Goal: Information Seeking & Learning: Learn about a topic

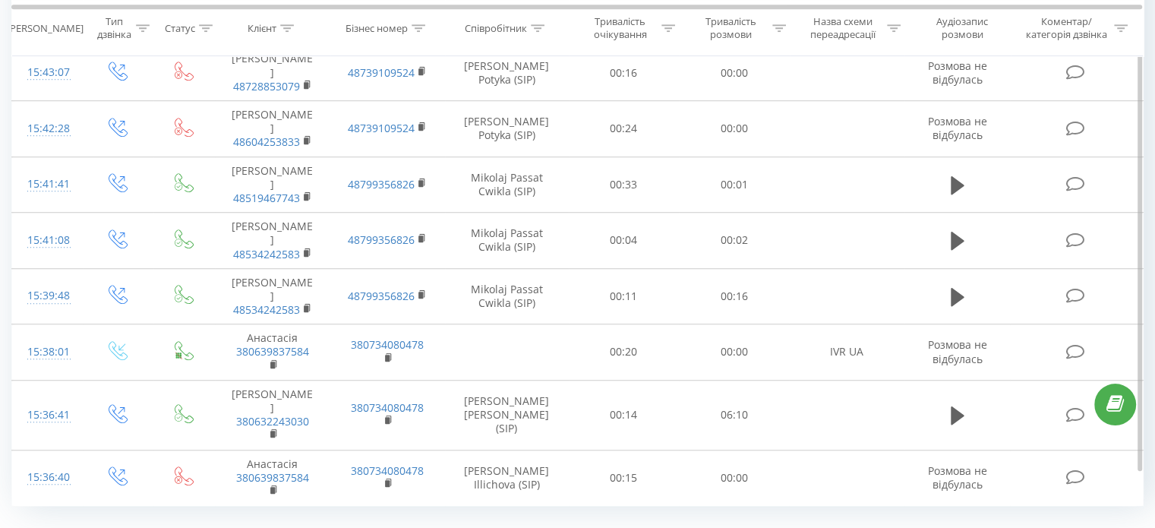
scroll to position [1101, 0]
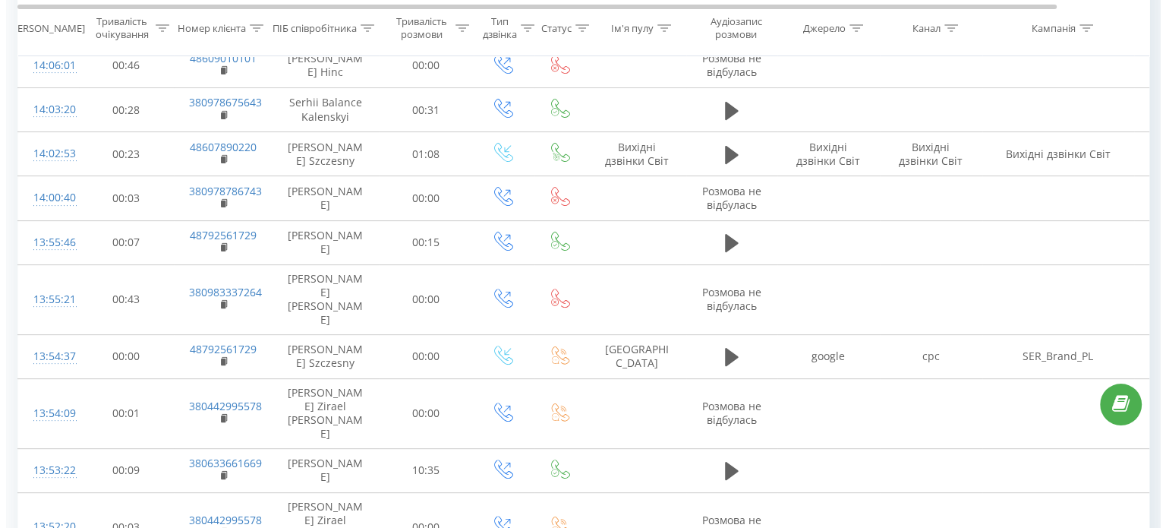
scroll to position [545, 0]
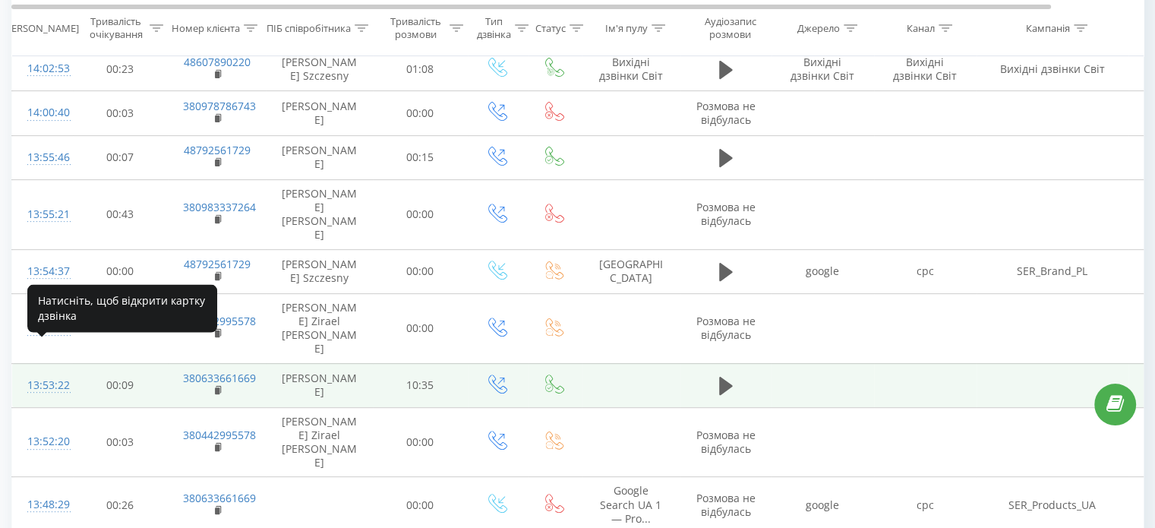
click at [36, 370] on div "13:53:22" at bounding box center [42, 385] width 30 height 30
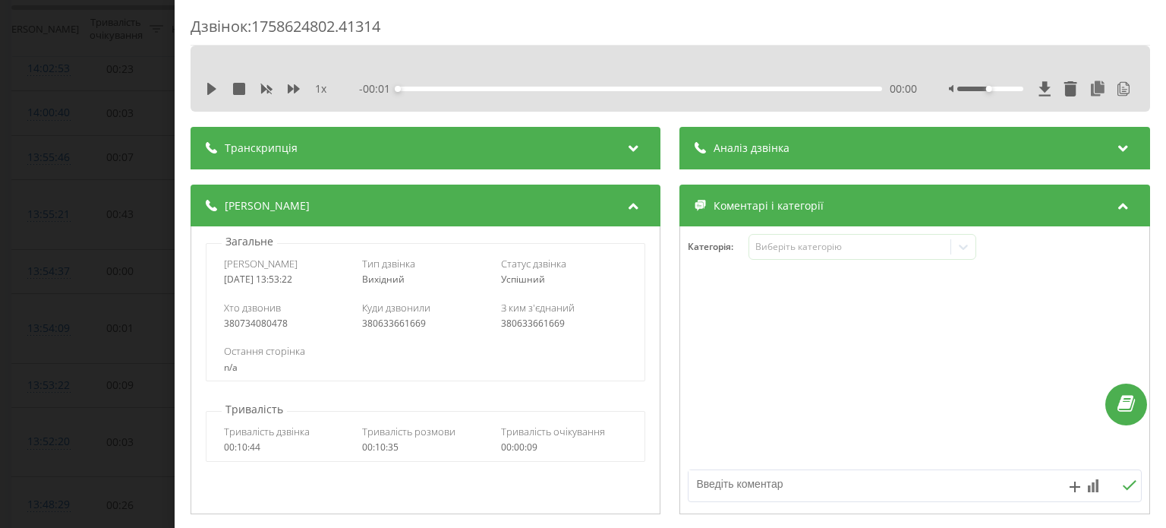
click at [489, 148] on div "Транскрипція" at bounding box center [426, 148] width 470 height 43
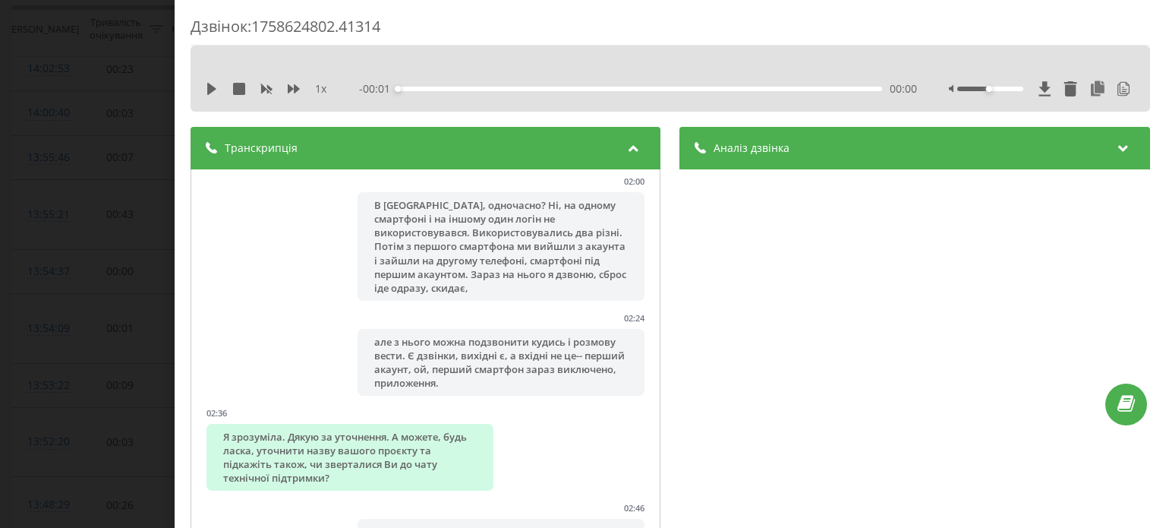
scroll to position [1029, 0]
click at [364, 145] on div "Транскрипція" at bounding box center [426, 148] width 470 height 43
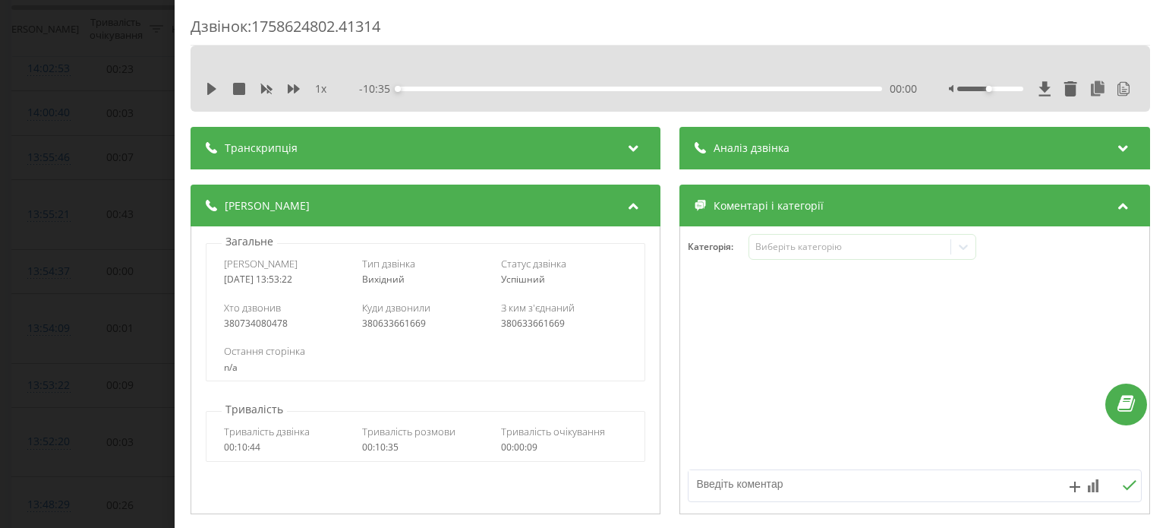
click at [836, 150] on div "Аналіз дзвінка" at bounding box center [915, 148] width 470 height 43
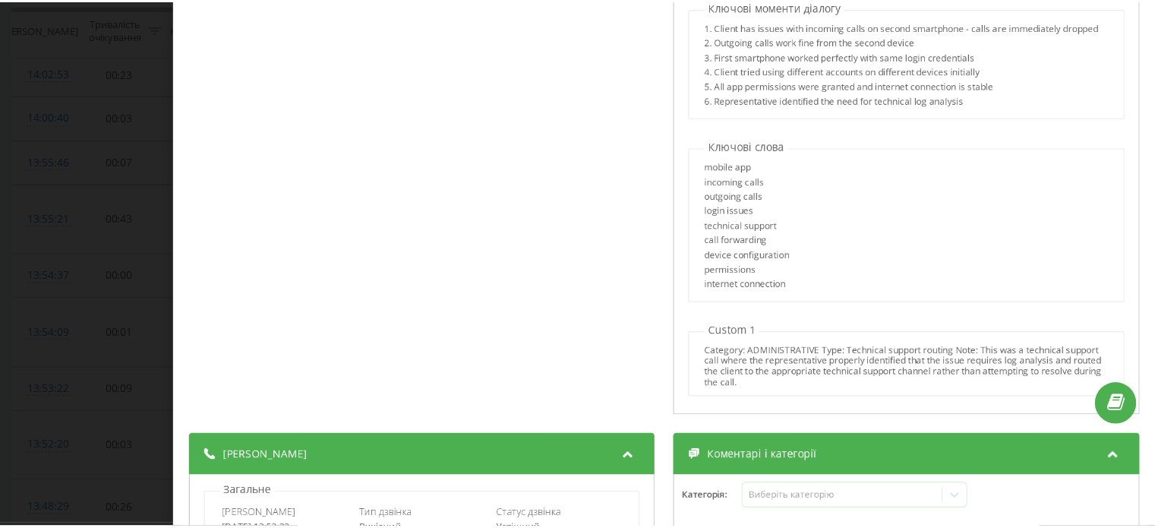
scroll to position [967, 0]
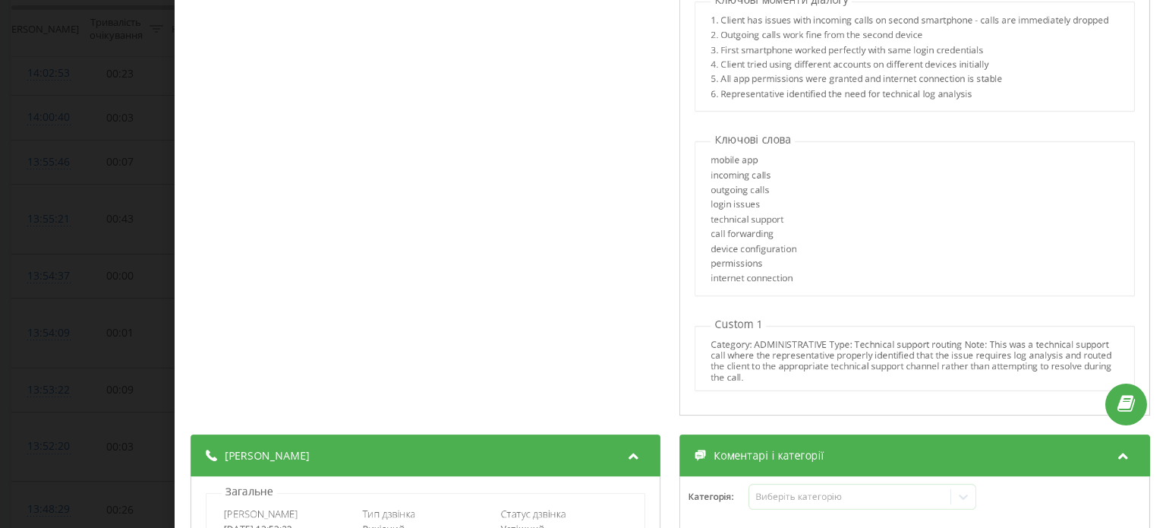
click at [131, 251] on div "Дзвінок : 1758624802.41314 1 x - 10:35 00:00 00:00 Транскрипція 00:02 Доброго д…" at bounding box center [583, 264] width 1166 height 528
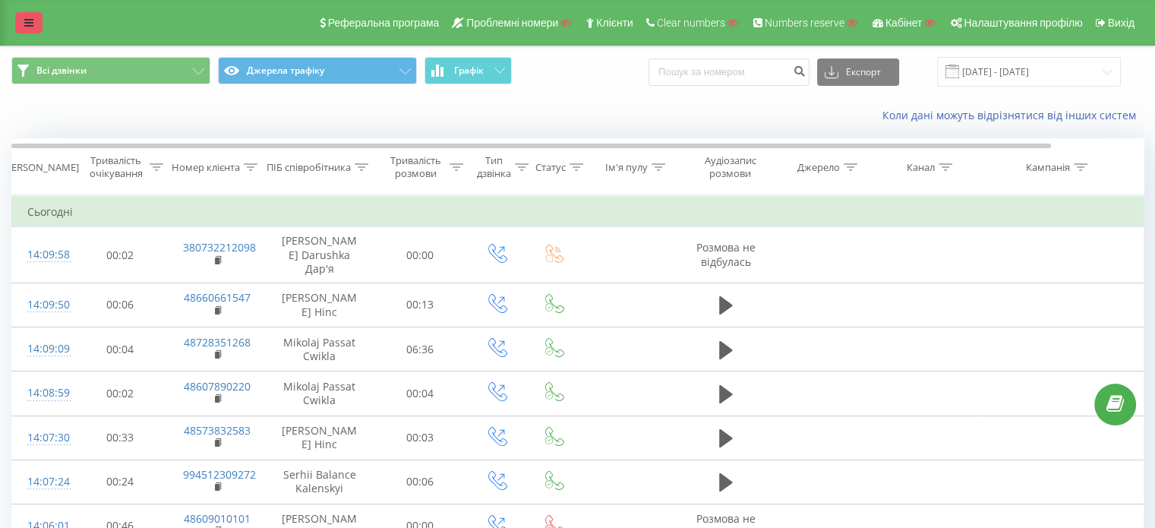
click at [30, 21] on icon at bounding box center [28, 22] width 9 height 11
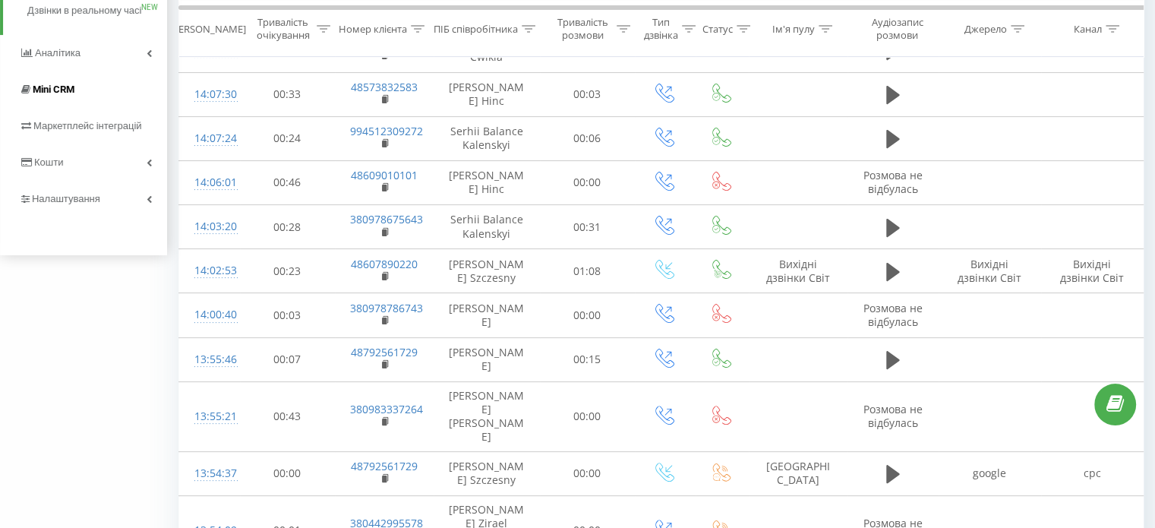
scroll to position [343, 0]
click at [106, 212] on link "Налаштування" at bounding box center [83, 199] width 167 height 36
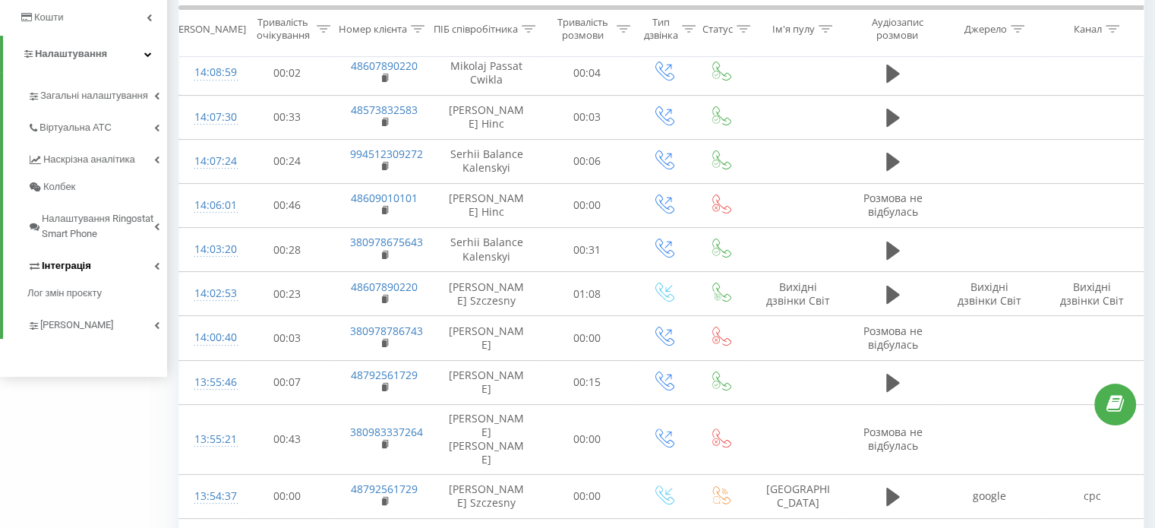
scroll to position [333, 0]
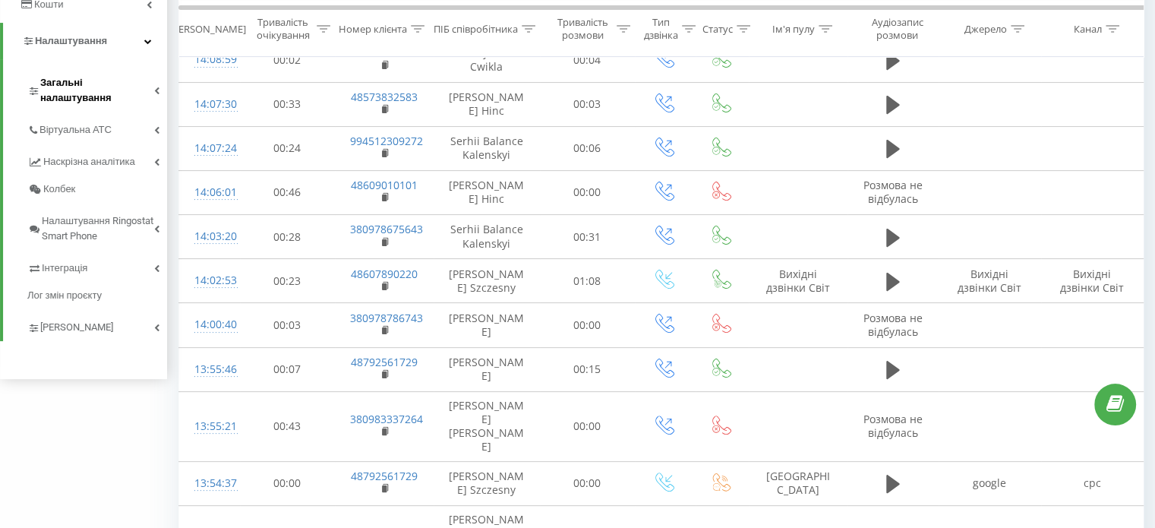
click at [112, 71] on link "Загальні налаштування" at bounding box center [97, 88] width 140 height 47
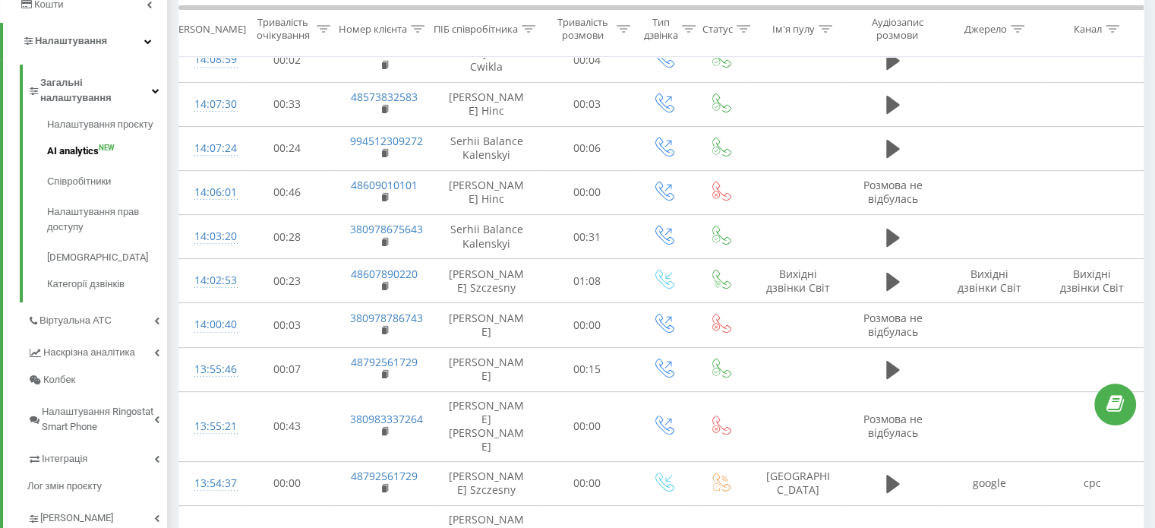
click at [84, 143] on span "AI analytics" at bounding box center [73, 150] width 52 height 15
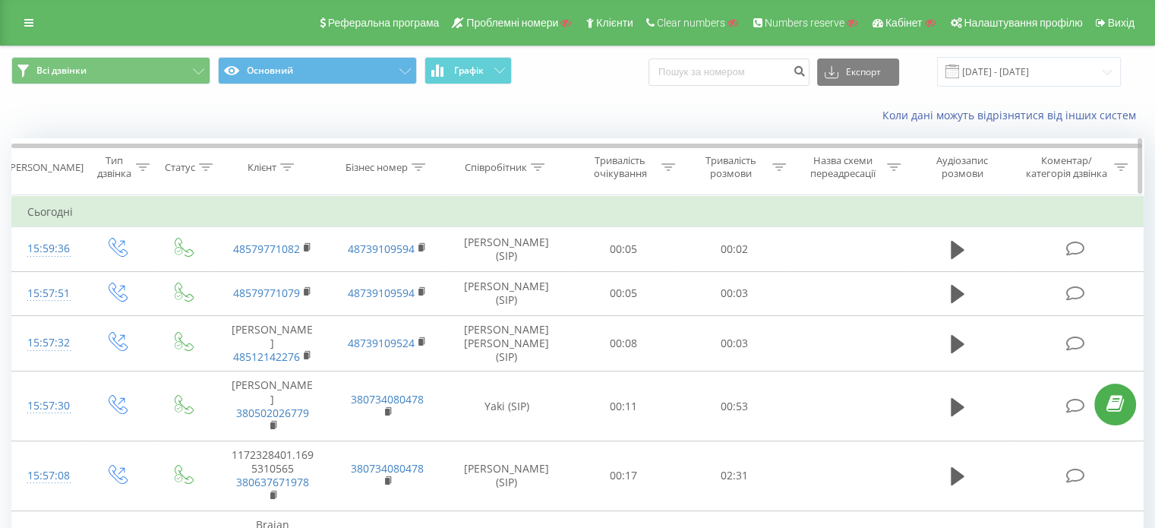
click at [143, 165] on icon at bounding box center [143, 167] width 14 height 8
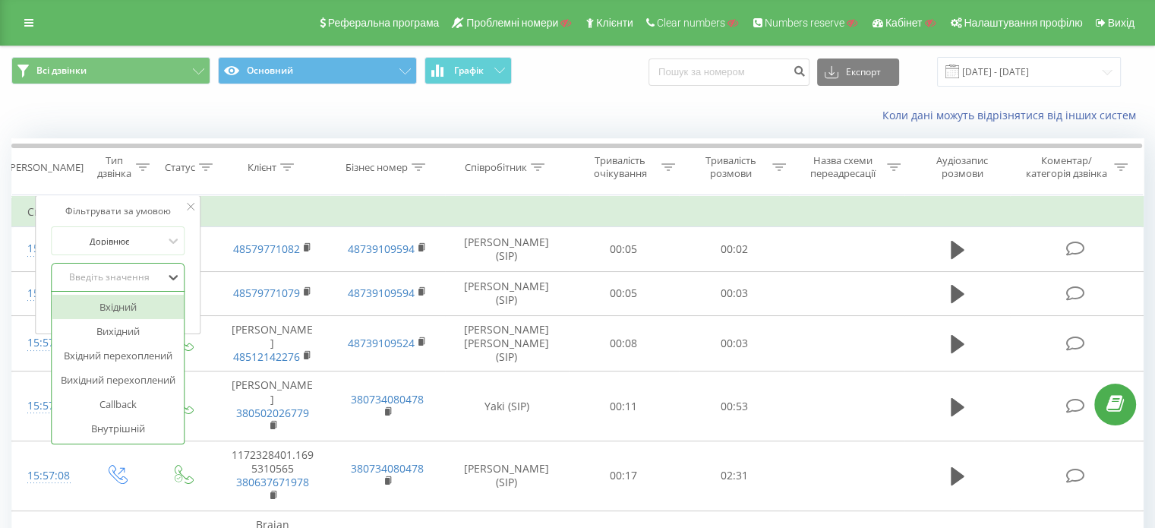
click at [156, 267] on div "Введіть значення" at bounding box center [109, 277] width 111 height 23
click at [143, 326] on div "Вихідний" at bounding box center [118, 331] width 132 height 24
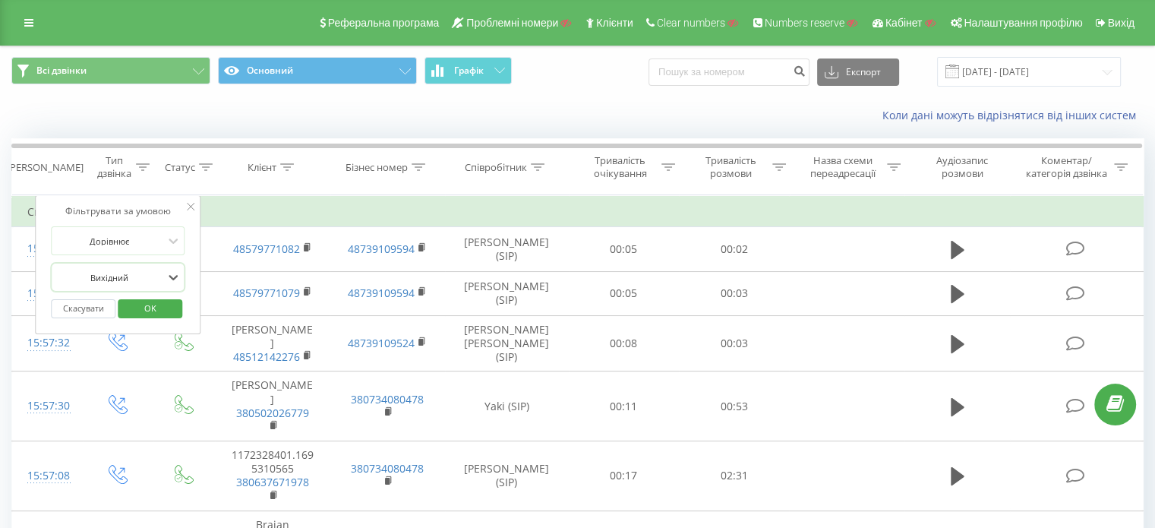
click at [140, 300] on span "OK" at bounding box center [150, 308] width 43 height 24
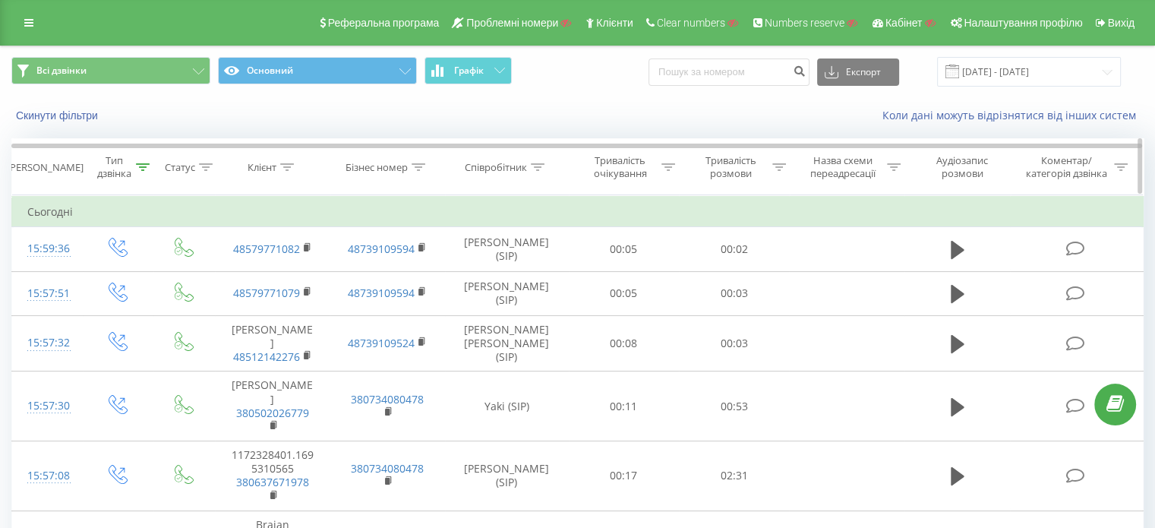
click at [143, 172] on div at bounding box center [143, 167] width 14 height 13
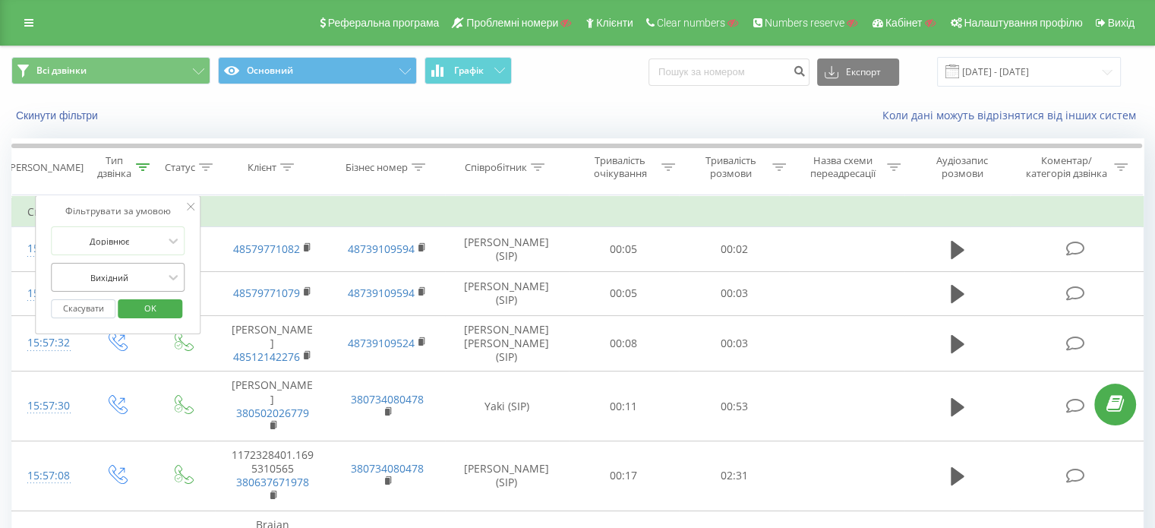
click at [136, 279] on div at bounding box center [109, 277] width 108 height 14
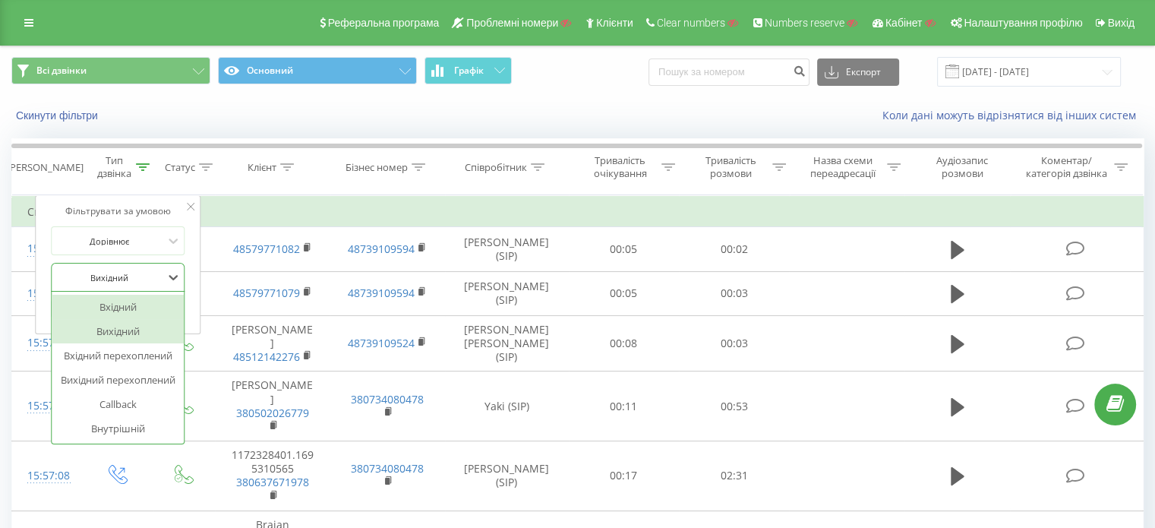
click at [125, 304] on div "Вхідний" at bounding box center [118, 307] width 132 height 24
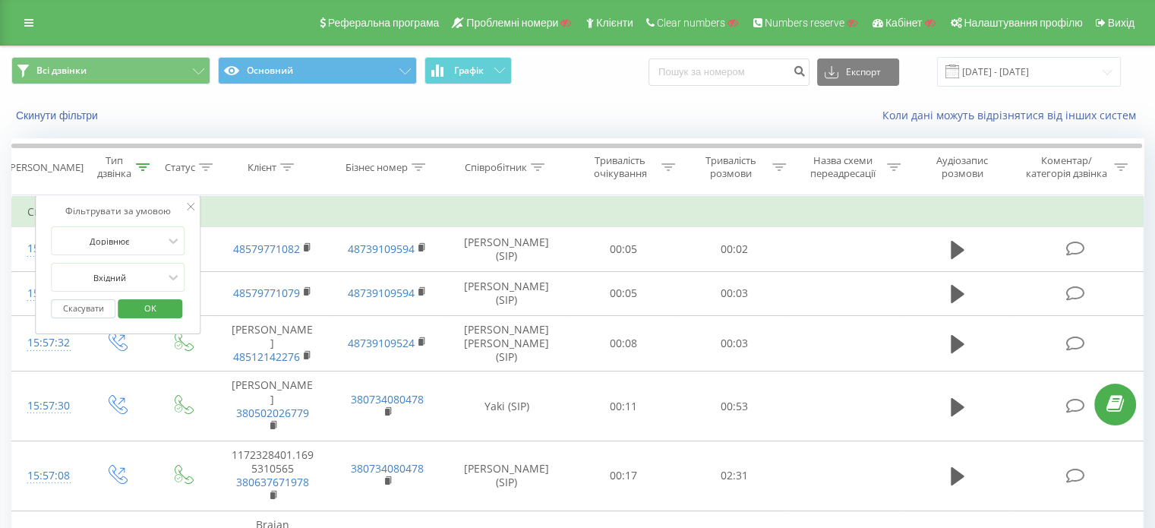
click at [143, 304] on span "OK" at bounding box center [150, 308] width 43 height 24
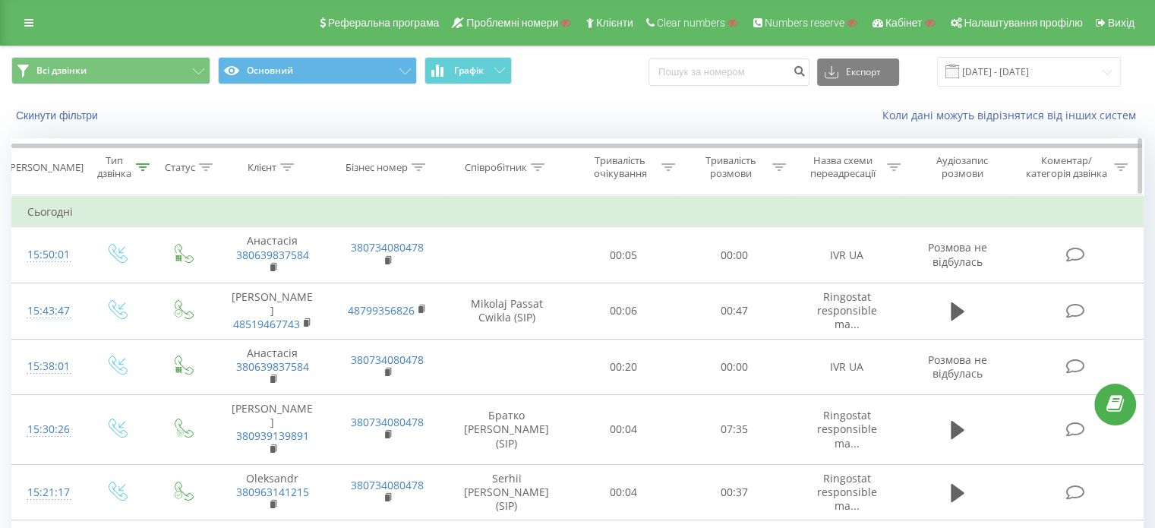
click at [140, 165] on icon at bounding box center [143, 167] width 14 height 8
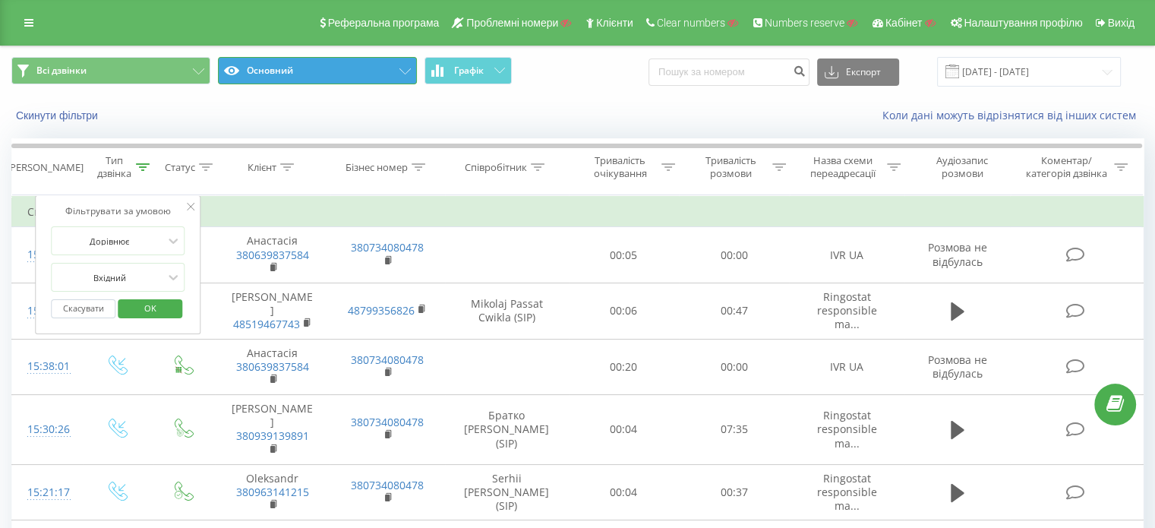
click at [354, 80] on button "Основний" at bounding box center [317, 70] width 199 height 27
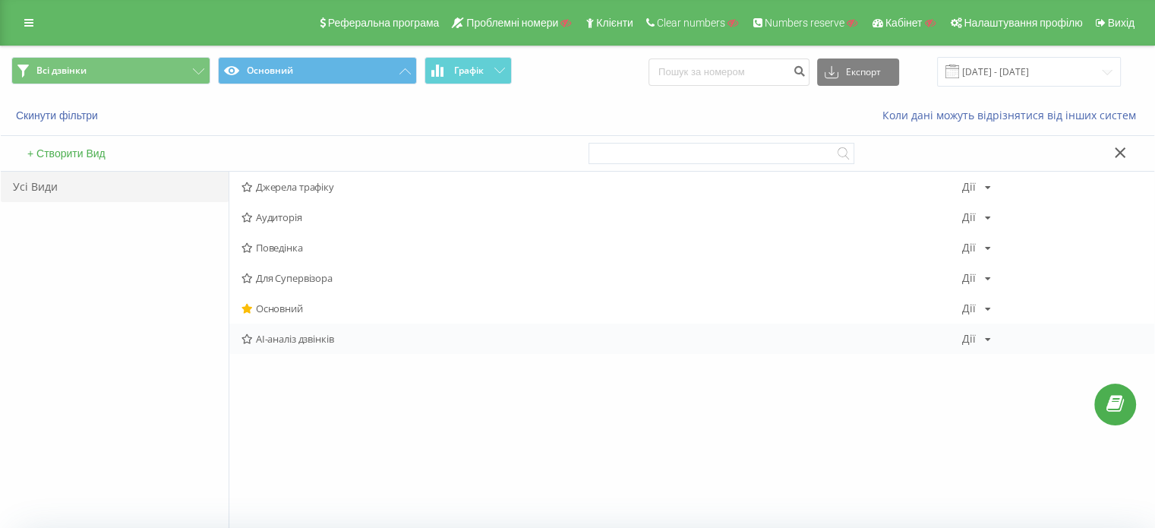
click at [294, 342] on span "AI-аналіз дзвінків" at bounding box center [601, 338] width 720 height 11
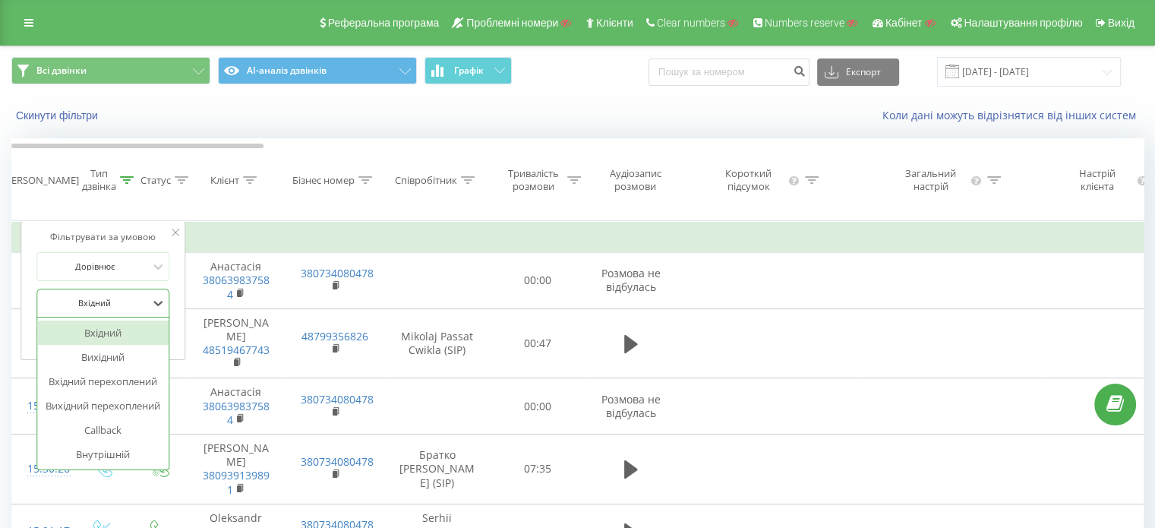
click at [117, 310] on div at bounding box center [95, 302] width 108 height 14
click at [102, 361] on div "Вихідний" at bounding box center [103, 357] width 132 height 24
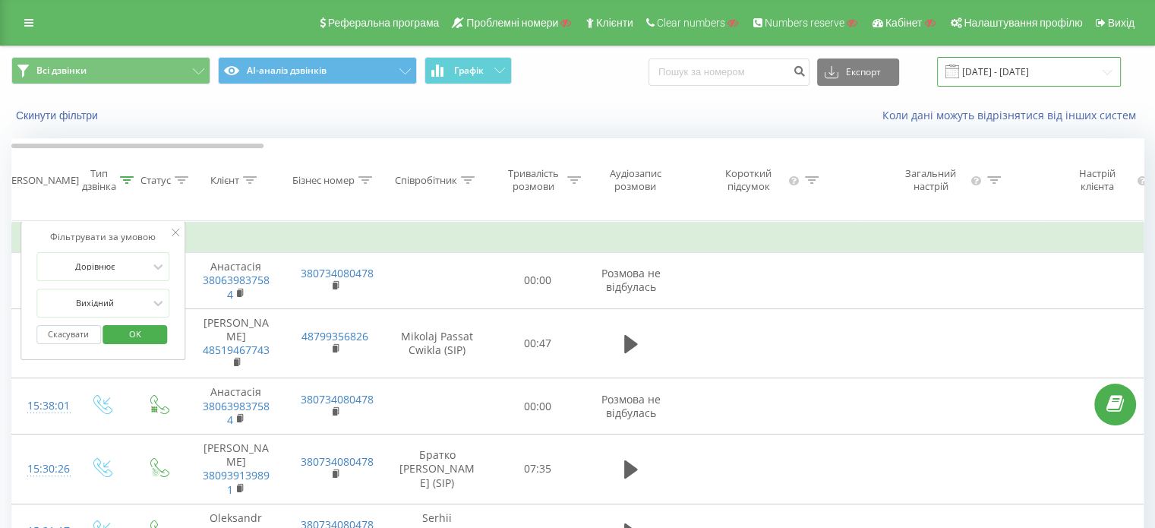
click at [1002, 71] on input "[DATE] - [DATE]" at bounding box center [1029, 72] width 184 height 30
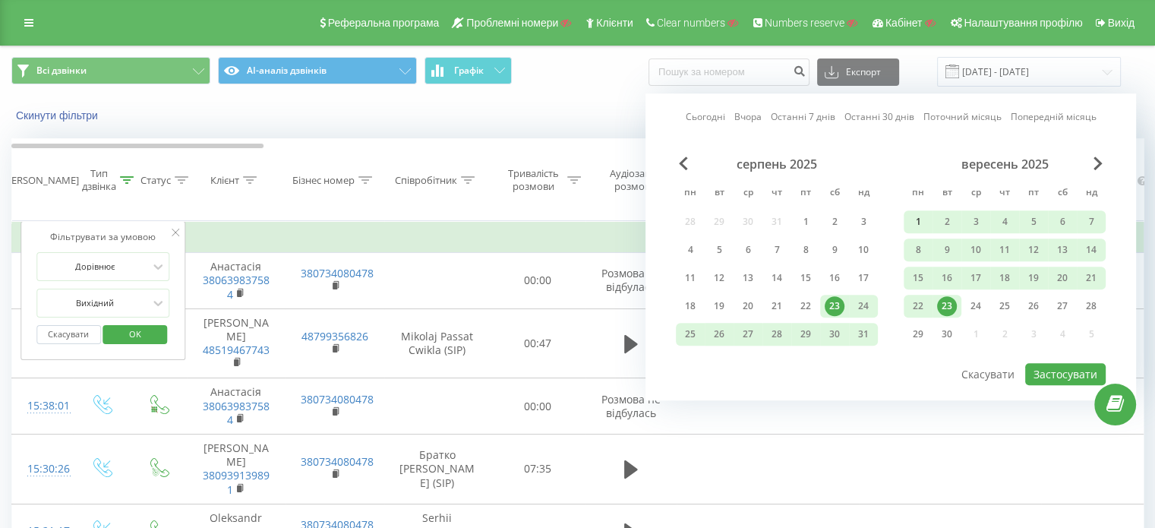
click at [924, 217] on div "1" at bounding box center [918, 222] width 20 height 20
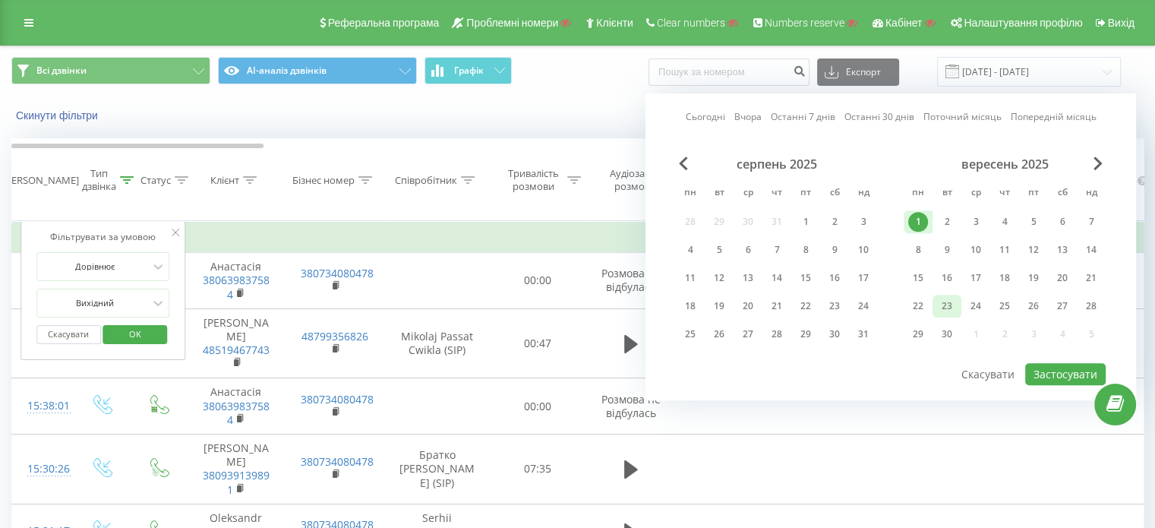
click at [941, 303] on div "23" at bounding box center [947, 306] width 20 height 20
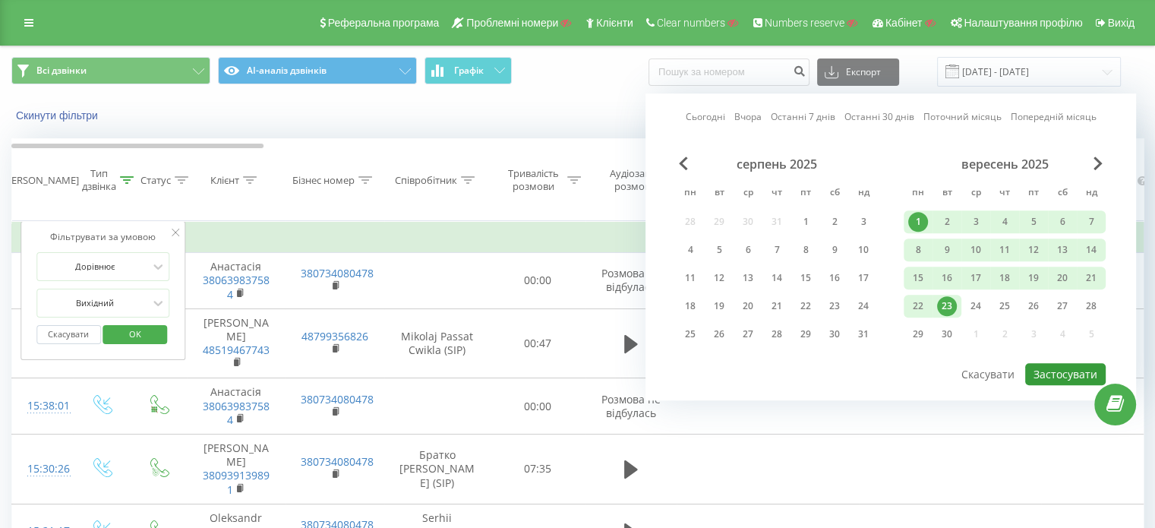
click at [1076, 370] on button "Застосувати" at bounding box center [1065, 374] width 80 height 22
type input "01.09.2025 - 23.09.2025"
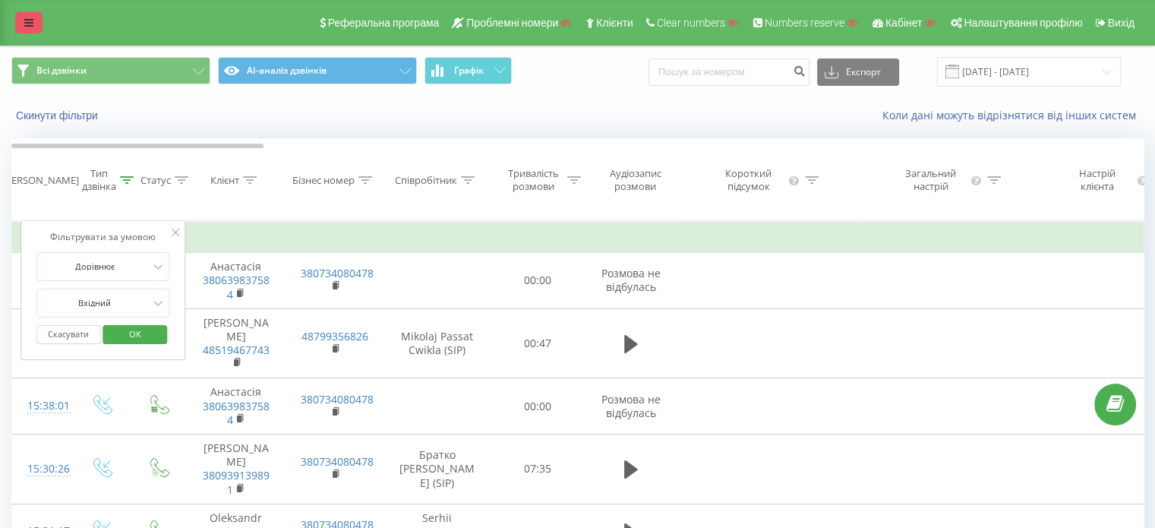
click at [20, 27] on link at bounding box center [28, 22] width 27 height 21
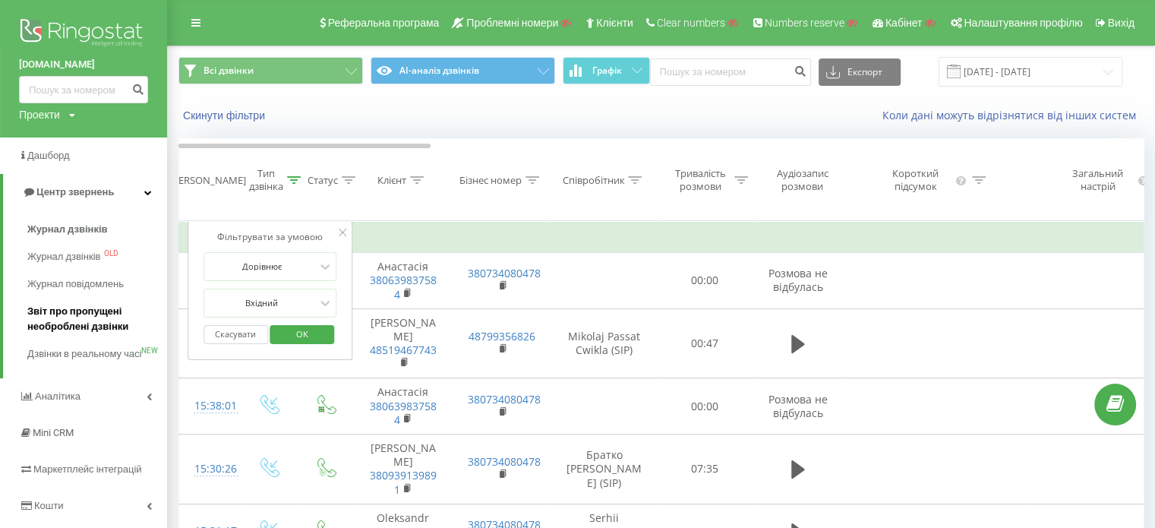
click at [93, 320] on span "Звіт про пропущені необроблені дзвінки" at bounding box center [93, 319] width 132 height 30
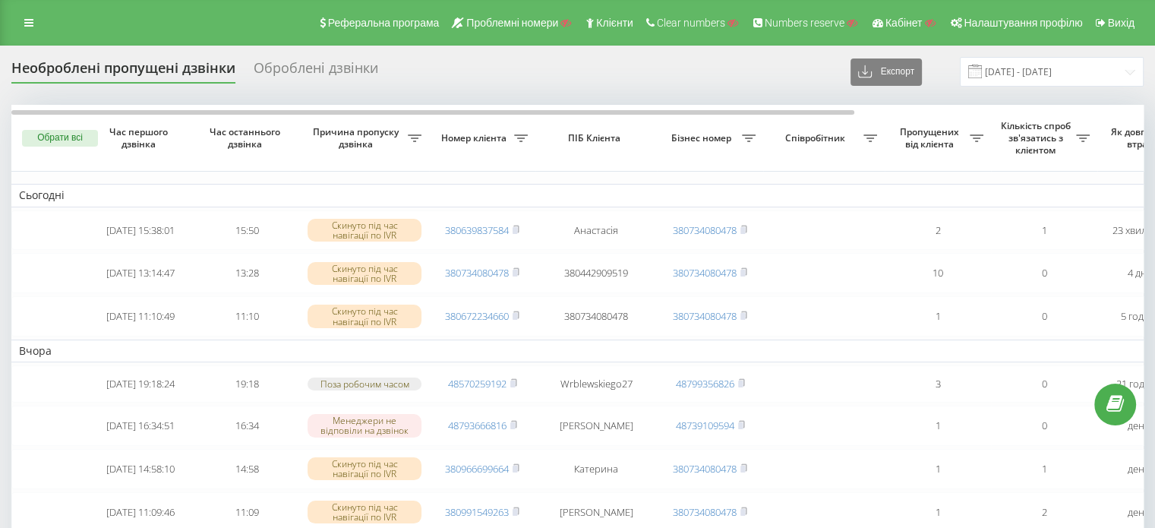
click at [296, 76] on div "Оброблені дзвінки" at bounding box center [316, 72] width 124 height 24
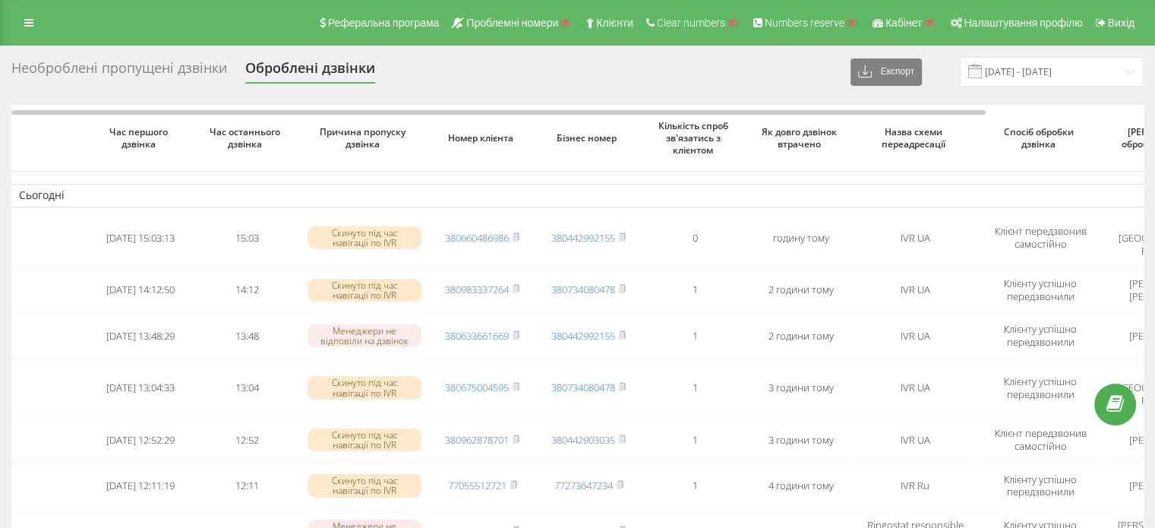
click at [131, 60] on div "Необроблені пропущені дзвінки" at bounding box center [119, 72] width 216 height 24
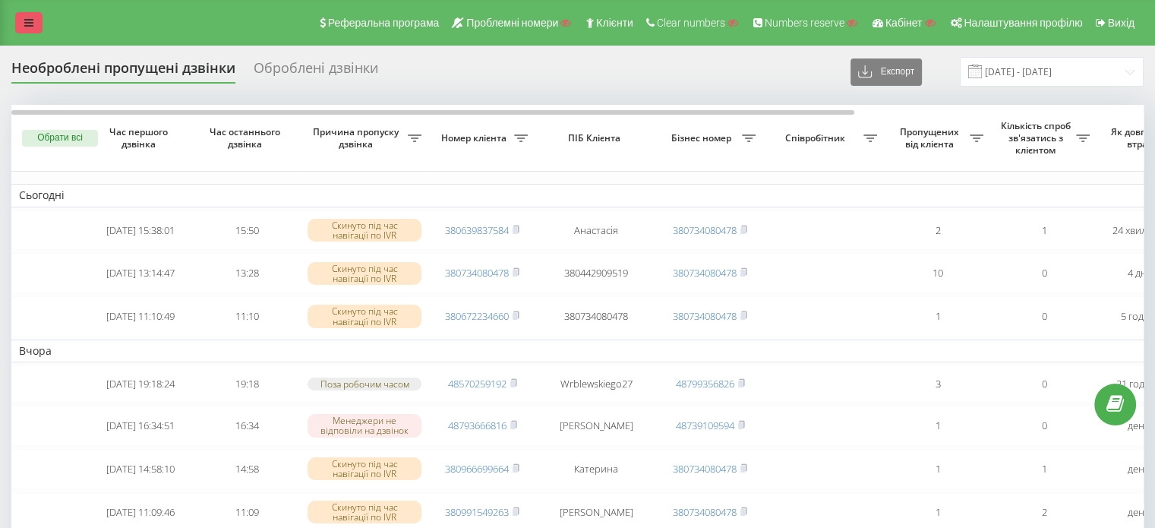
click at [25, 20] on icon at bounding box center [28, 22] width 9 height 11
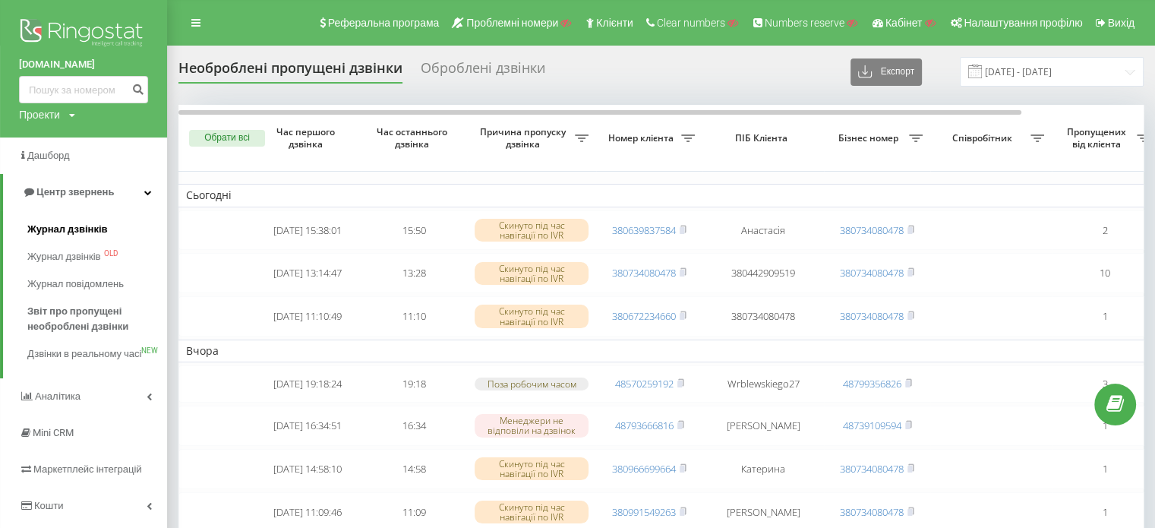
click at [84, 228] on span "Журнал дзвінків" at bounding box center [67, 229] width 80 height 15
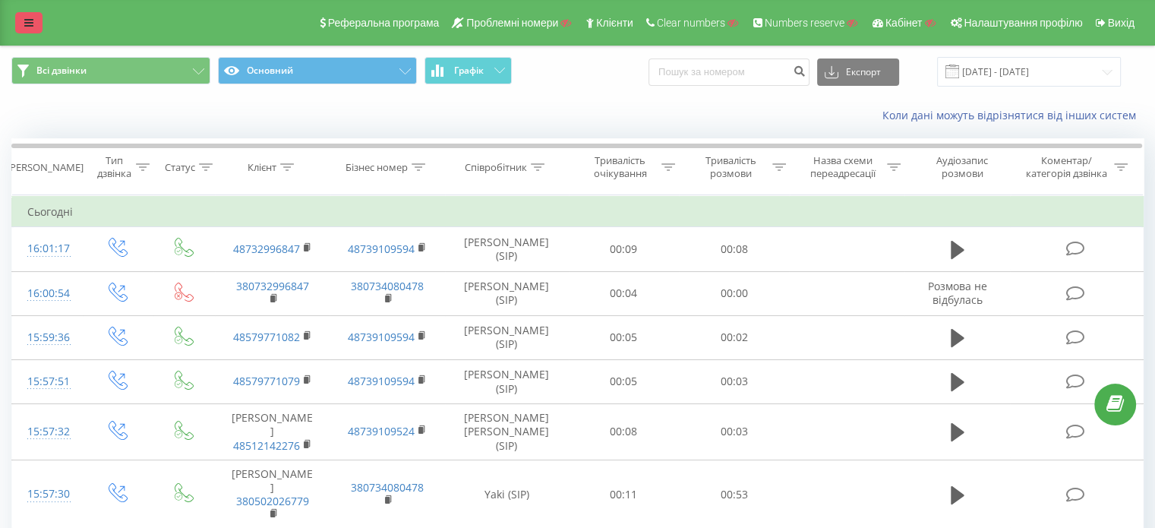
click at [33, 24] on link at bounding box center [28, 22] width 27 height 21
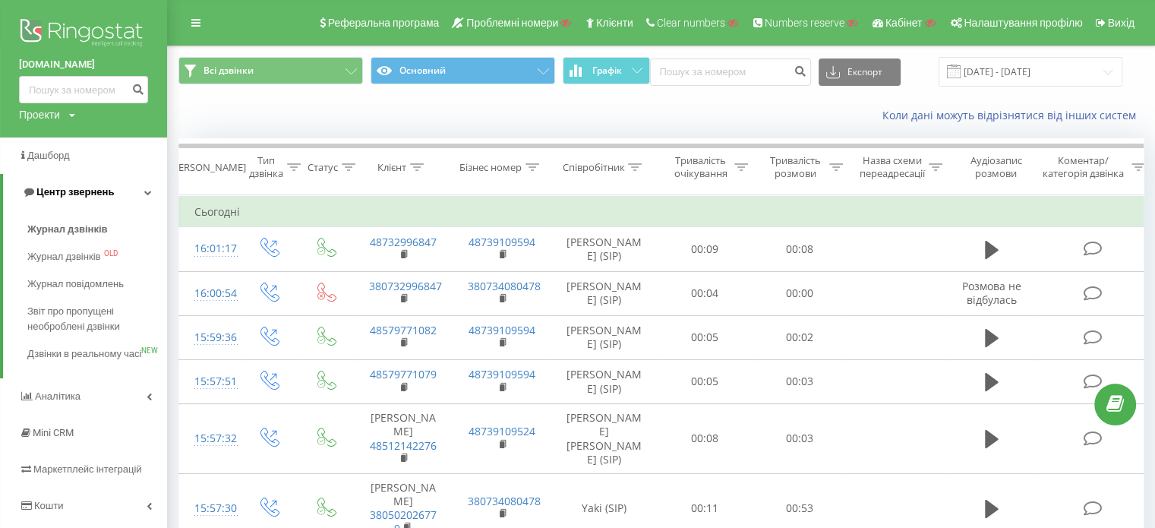
click at [70, 187] on span "Центр звернень" at bounding box center [74, 191] width 77 height 11
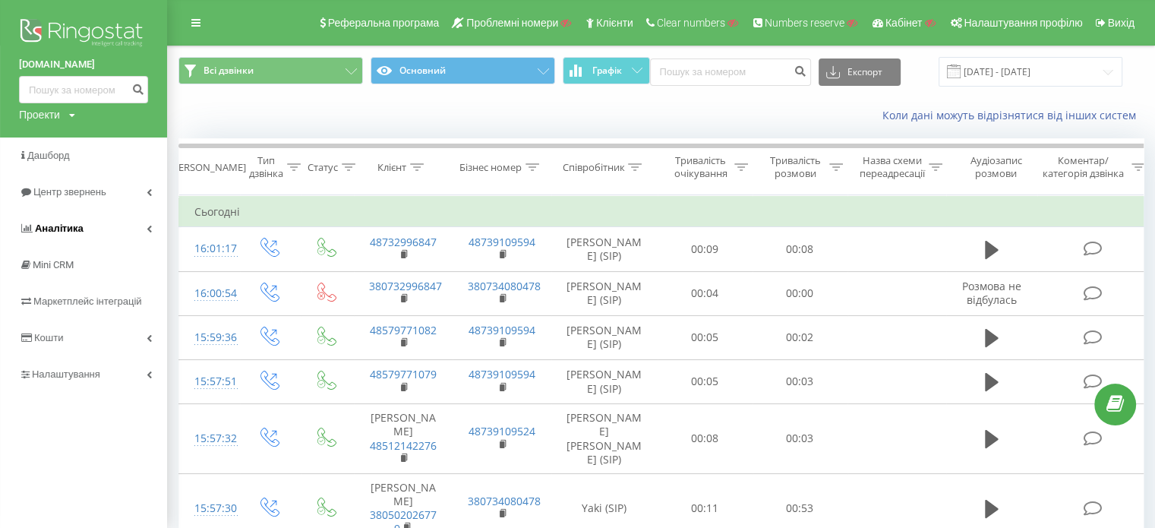
click at [77, 228] on span "Аналiтика" at bounding box center [59, 227] width 49 height 11
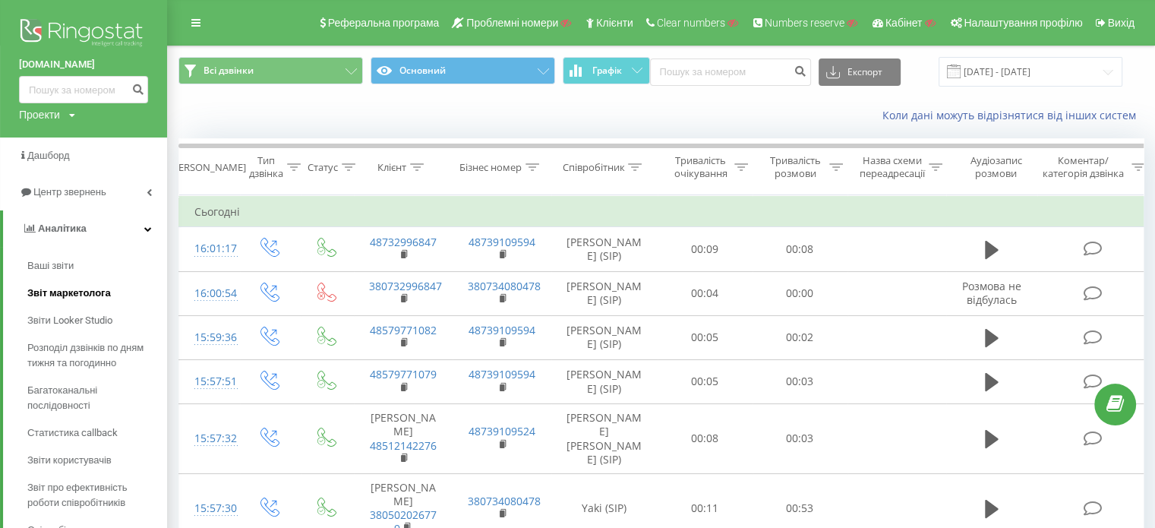
click at [55, 291] on span "Звіт маркетолога" at bounding box center [69, 292] width 84 height 15
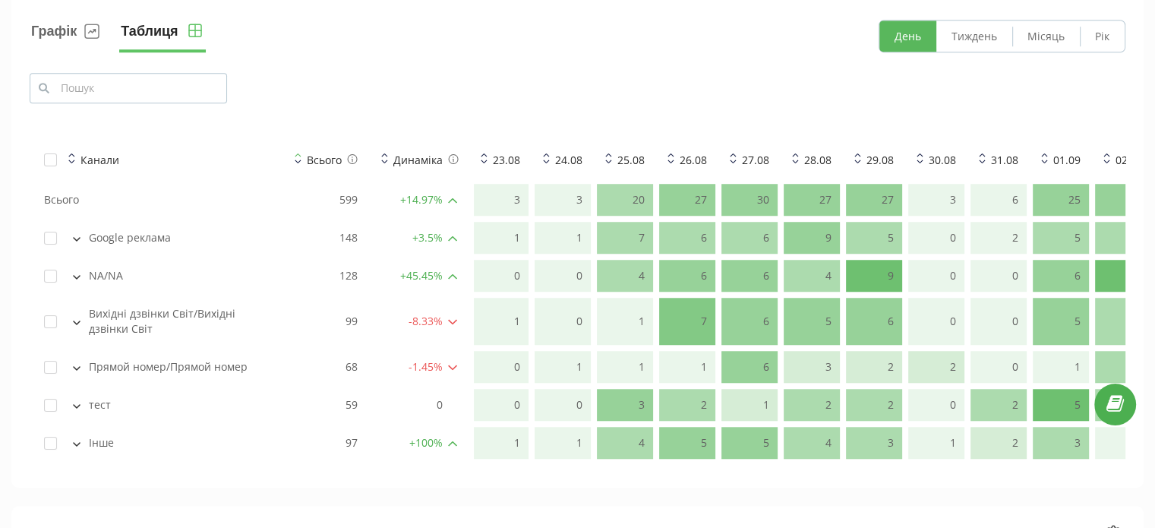
scroll to position [1146, 0]
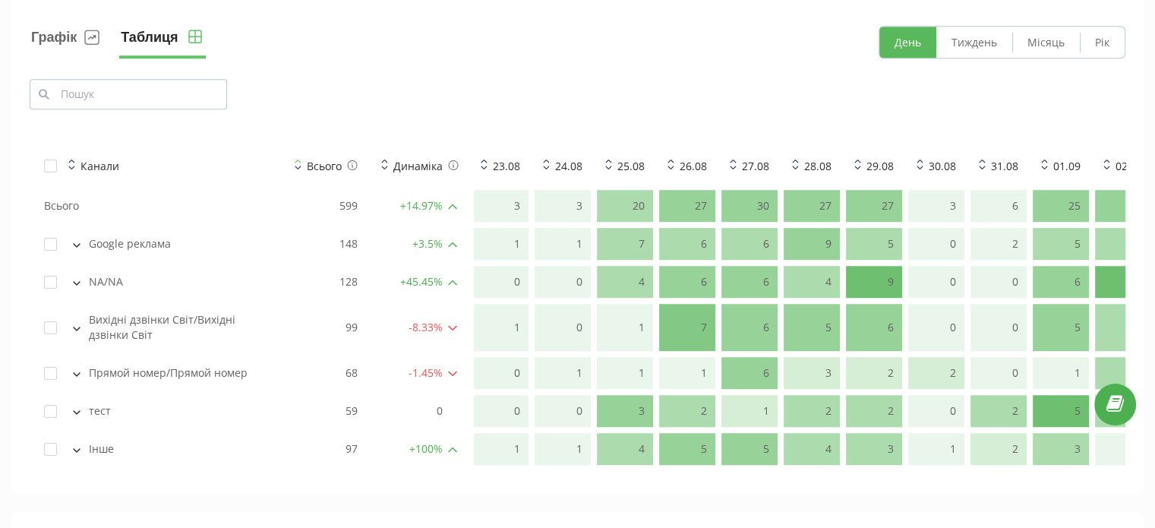
click at [91, 242] on div "Google реклама" at bounding box center [158, 243] width 228 height 15
click at [79, 244] on icon at bounding box center [77, 245] width 6 height 3
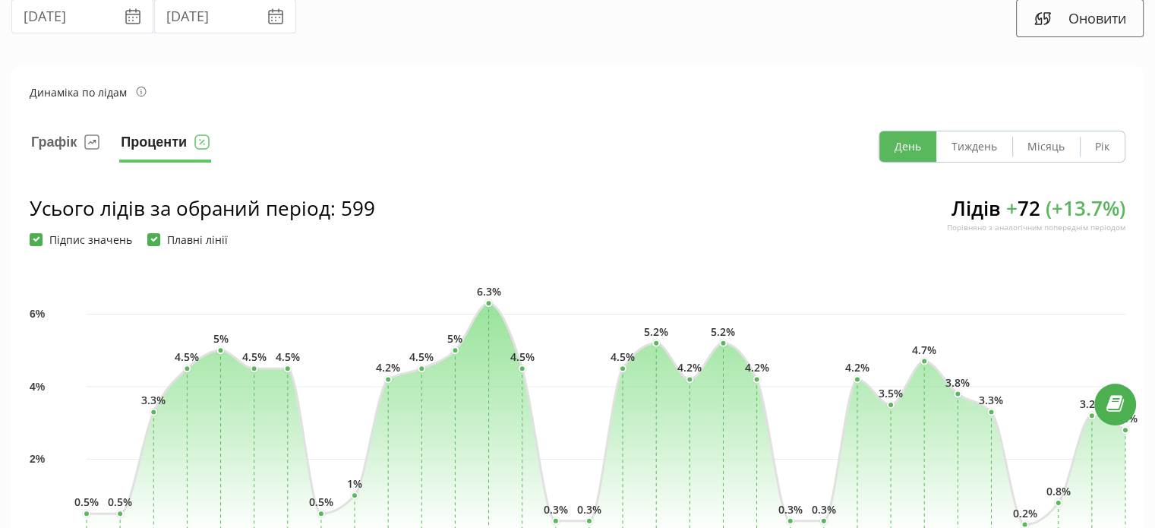
scroll to position [17, 0]
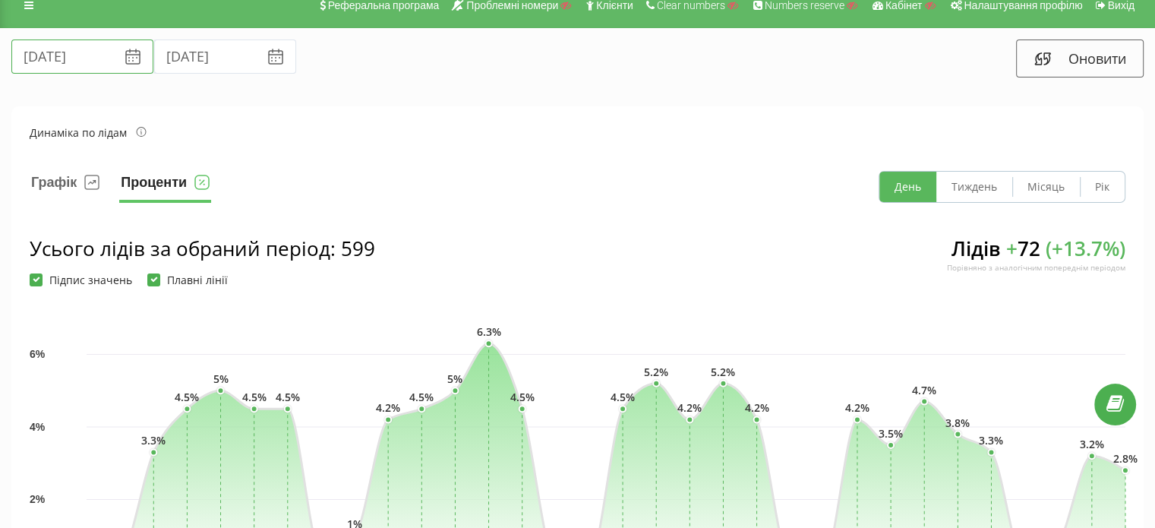
click at [54, 63] on input "23.08.2025" at bounding box center [82, 56] width 142 height 34
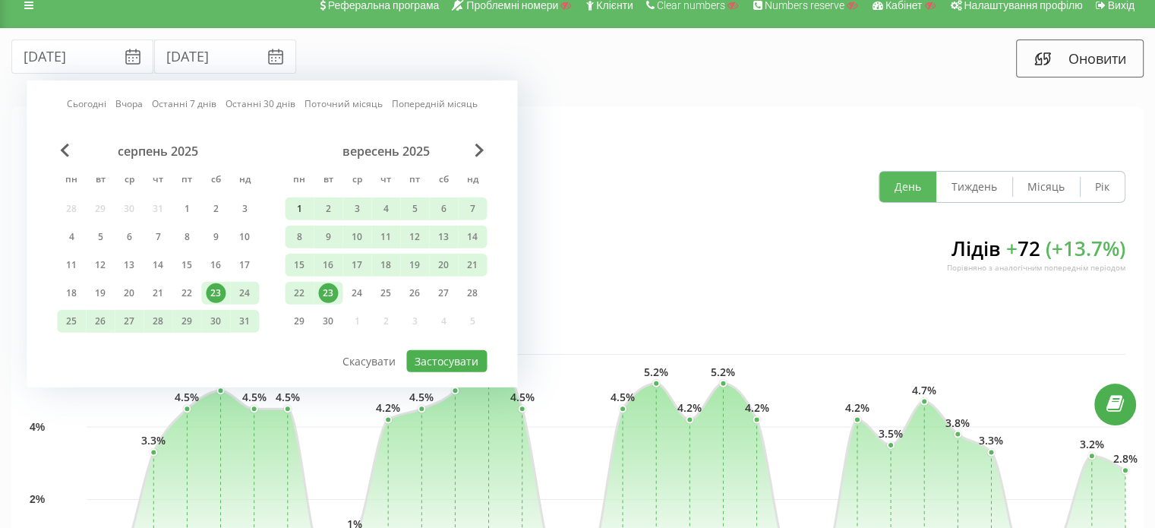
click at [295, 199] on div "1" at bounding box center [299, 209] width 20 height 20
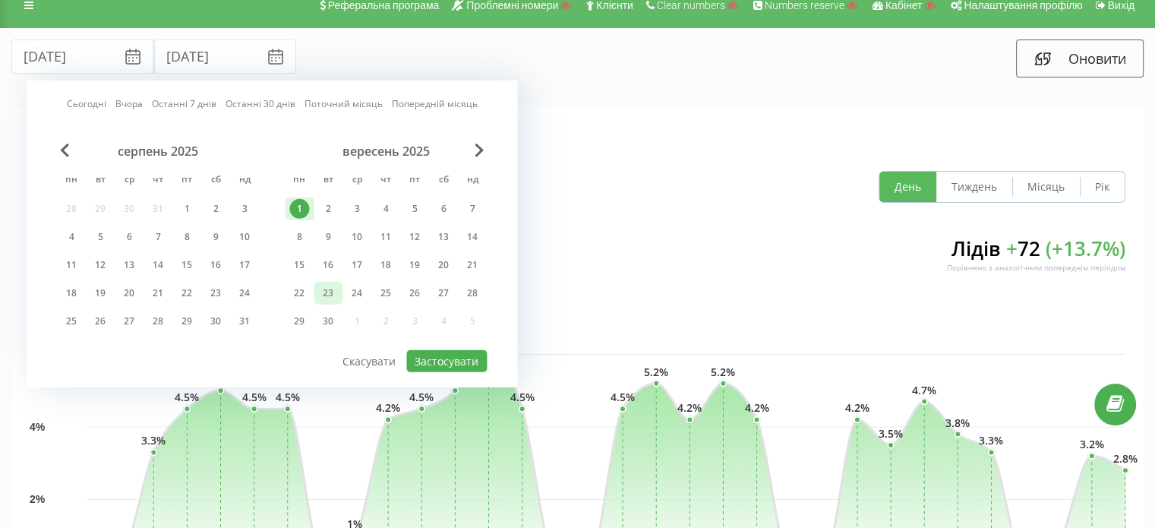
click at [328, 289] on div "23" at bounding box center [328, 293] width 20 height 20
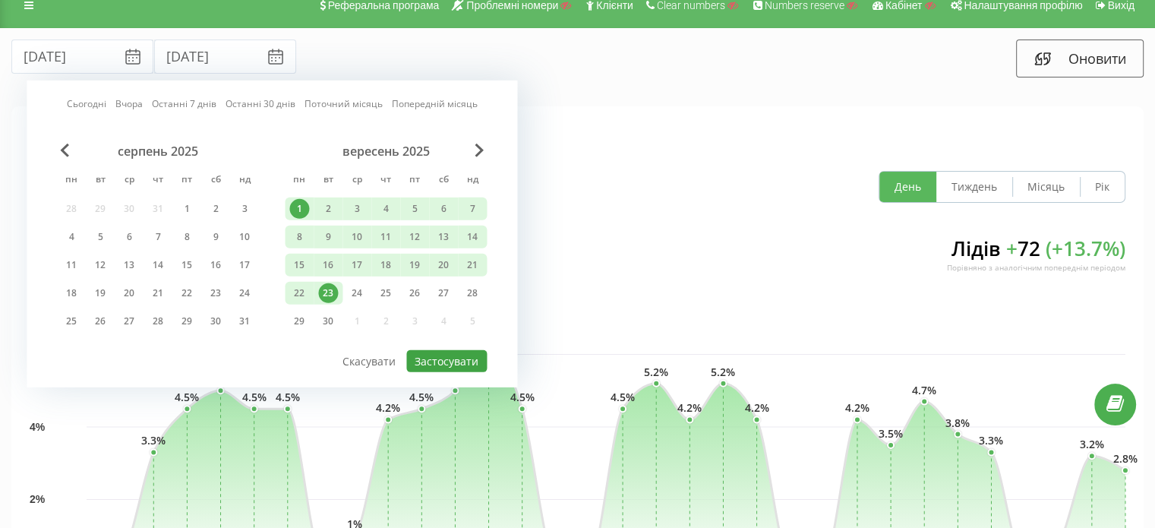
drag, startPoint x: 456, startPoint y: 342, endPoint x: 458, endPoint y: 351, distance: 9.2
click at [458, 351] on div "Сьогодні Вчора Останні 7 днів Останні 30 днів Поточний місяць Попередній місяць…" at bounding box center [272, 233] width 490 height 307
click at [458, 351] on button "Застосувати" at bounding box center [446, 361] width 80 height 22
type input "01.09.2025"
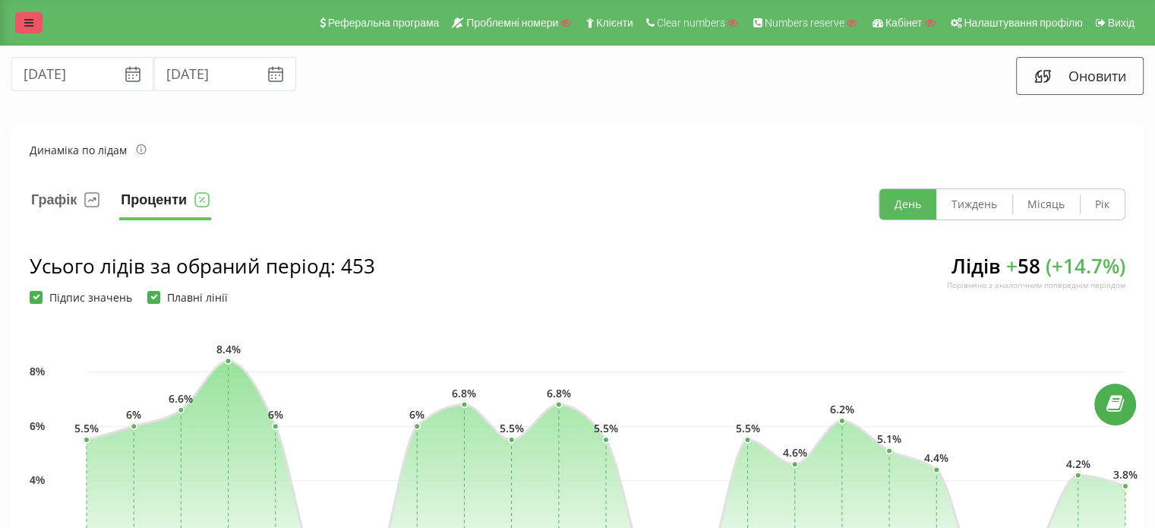
click at [33, 27] on icon at bounding box center [28, 22] width 9 height 11
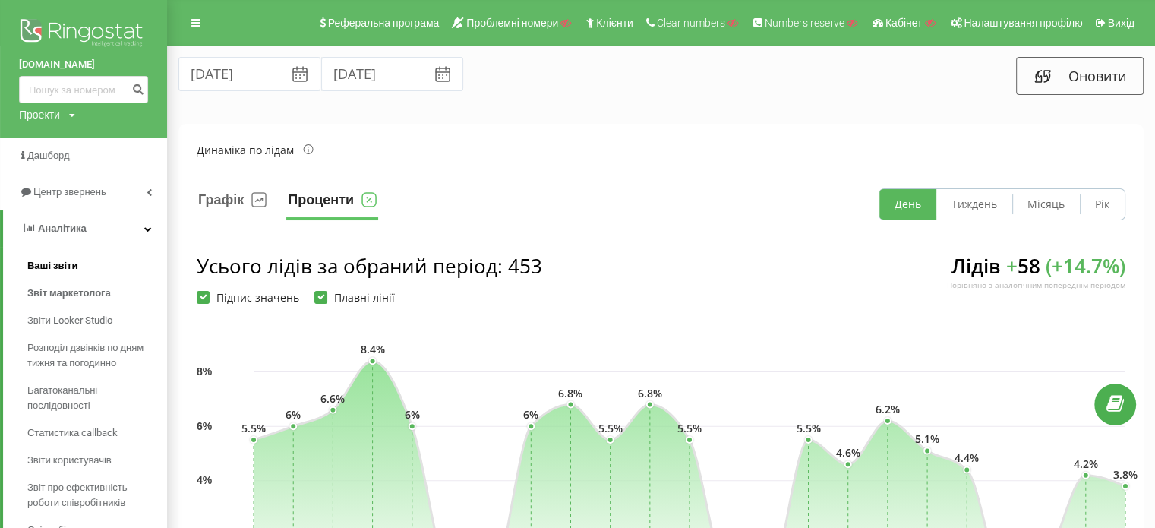
click at [65, 271] on span "Ваші звіти" at bounding box center [52, 265] width 51 height 15
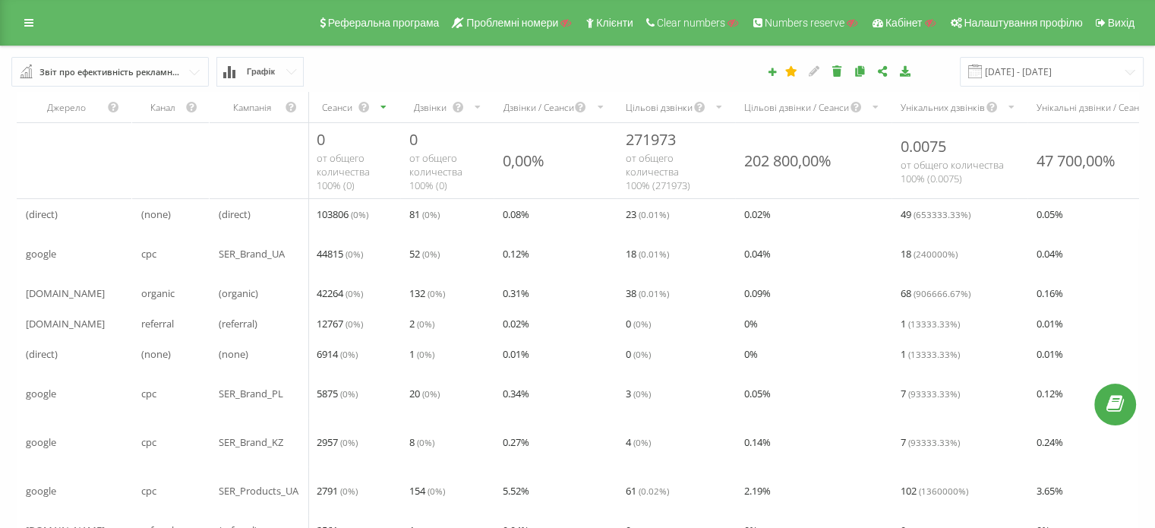
click at [43, 251] on span "google" at bounding box center [41, 253] width 30 height 18
copy span "google"
click at [24, 23] on icon at bounding box center [28, 22] width 9 height 11
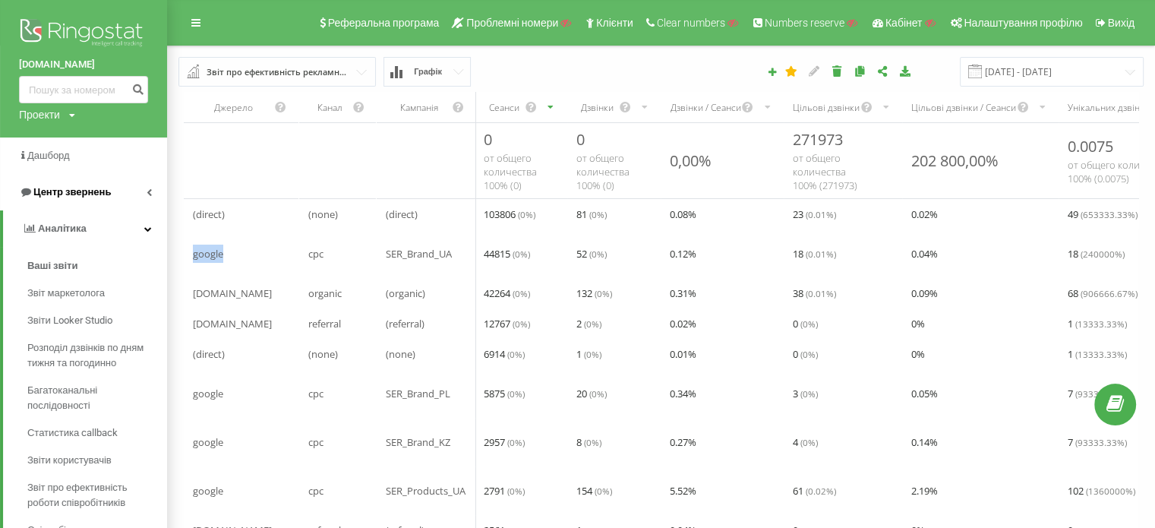
click at [73, 187] on span "Центр звернень" at bounding box center [71, 191] width 77 height 11
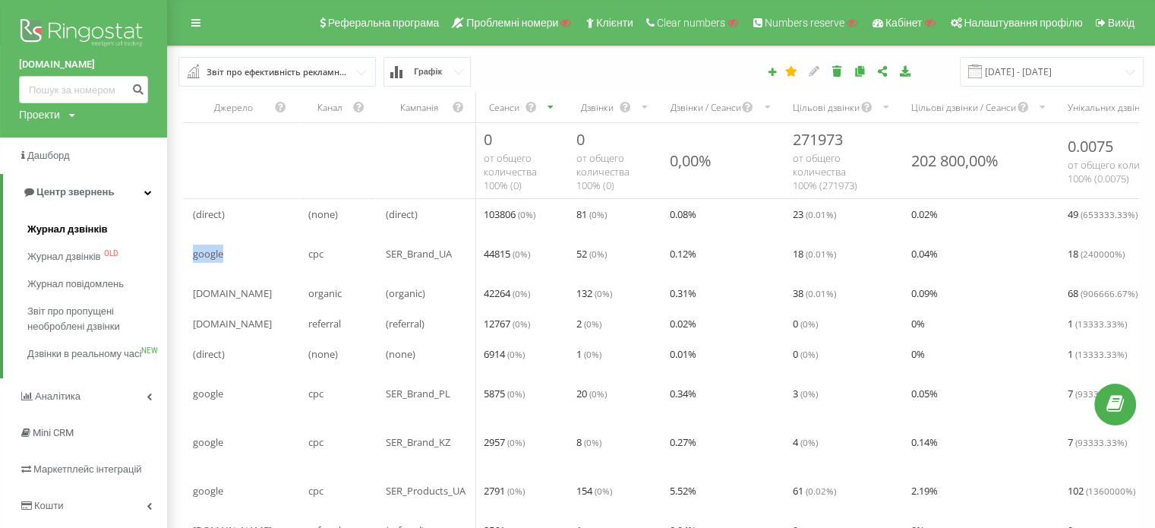
click at [73, 229] on span "Журнал дзвінків" at bounding box center [67, 229] width 80 height 15
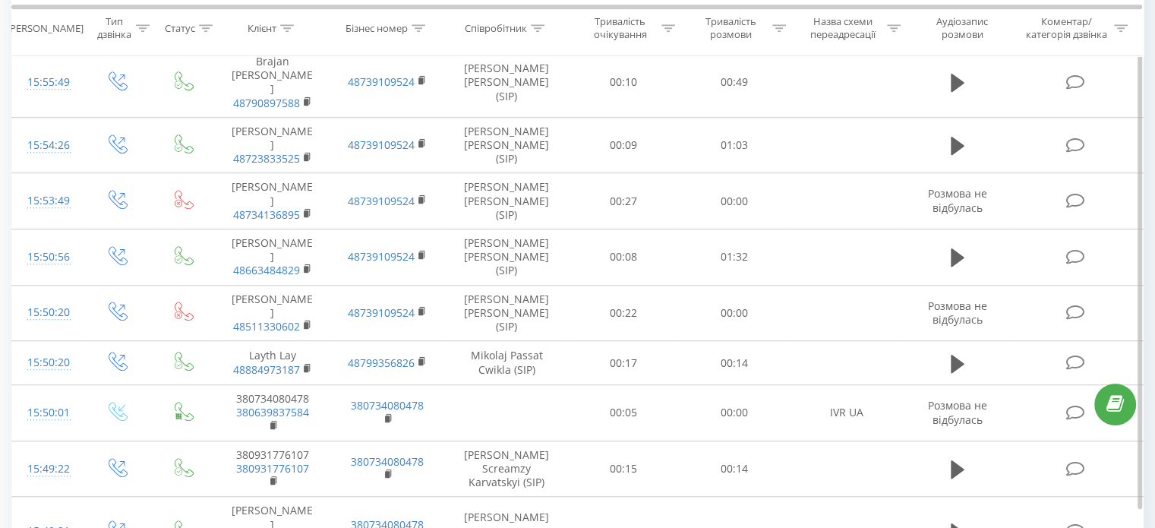
scroll to position [1080, 0]
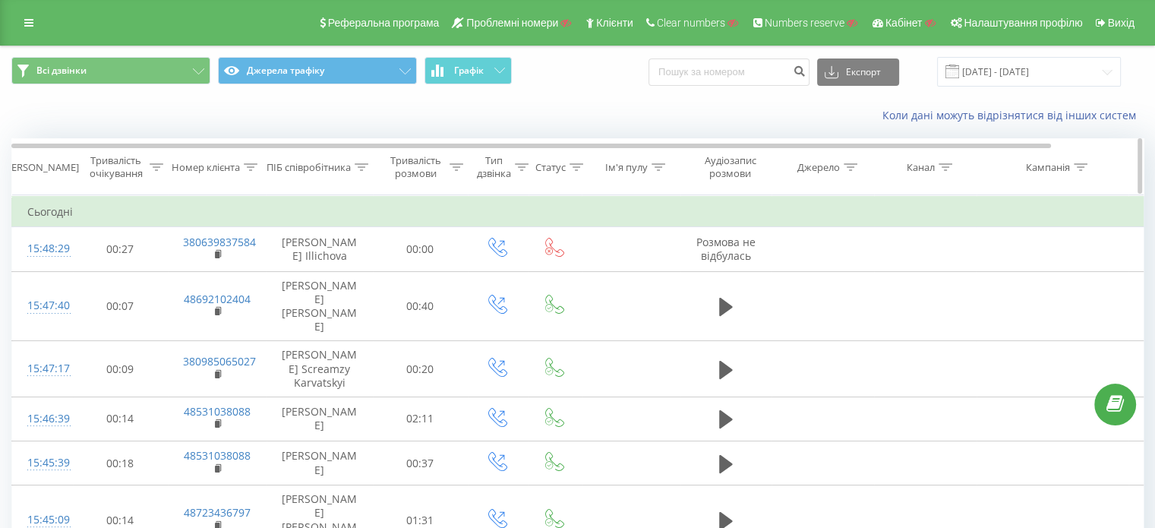
click at [850, 165] on icon at bounding box center [850, 167] width 14 height 8
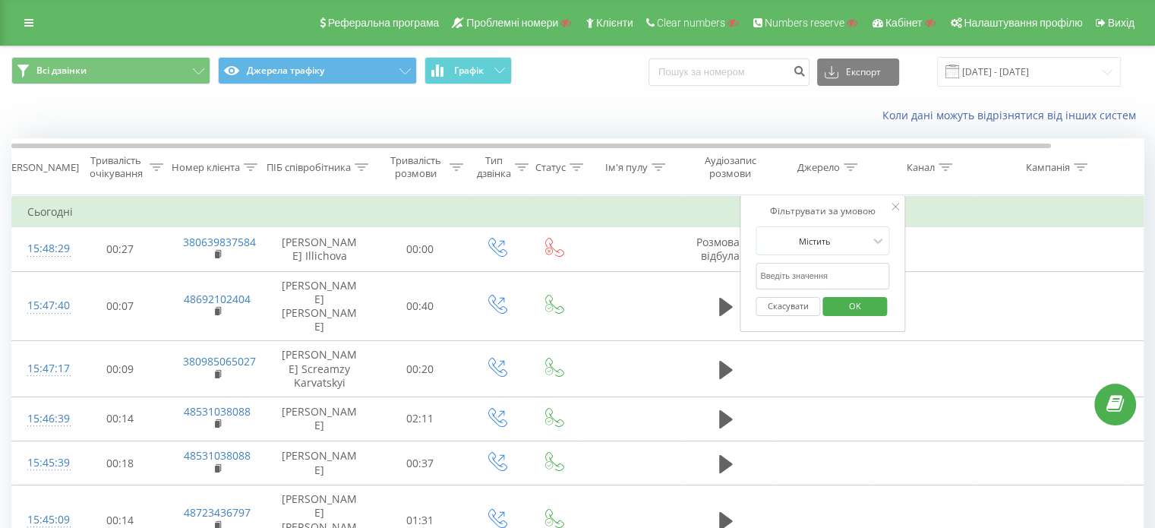
click at [814, 260] on form "Містить Скасувати OK" at bounding box center [822, 274] width 134 height 97
click at [810, 266] on input "text" at bounding box center [822, 276] width 134 height 27
paste input "google"
type input "google"
click at [854, 307] on span "OK" at bounding box center [854, 306] width 43 height 24
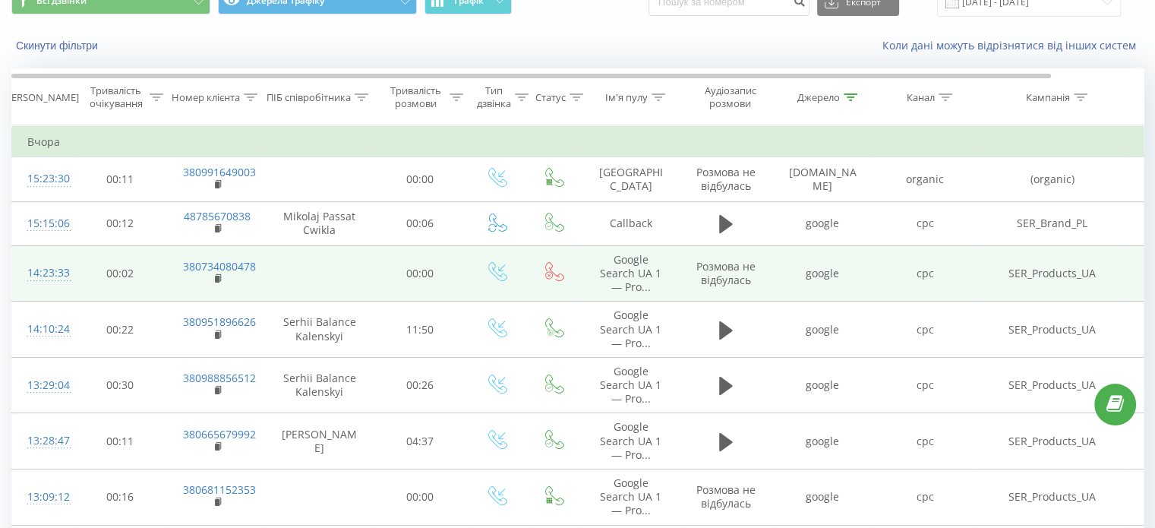
scroll to position [70, 0]
drag, startPoint x: 1104, startPoint y: 267, endPoint x: 1008, endPoint y: 272, distance: 95.8
click at [1008, 272] on td "SER_Products_UA" at bounding box center [1052, 273] width 152 height 56
copy td "SER_Products_UA"
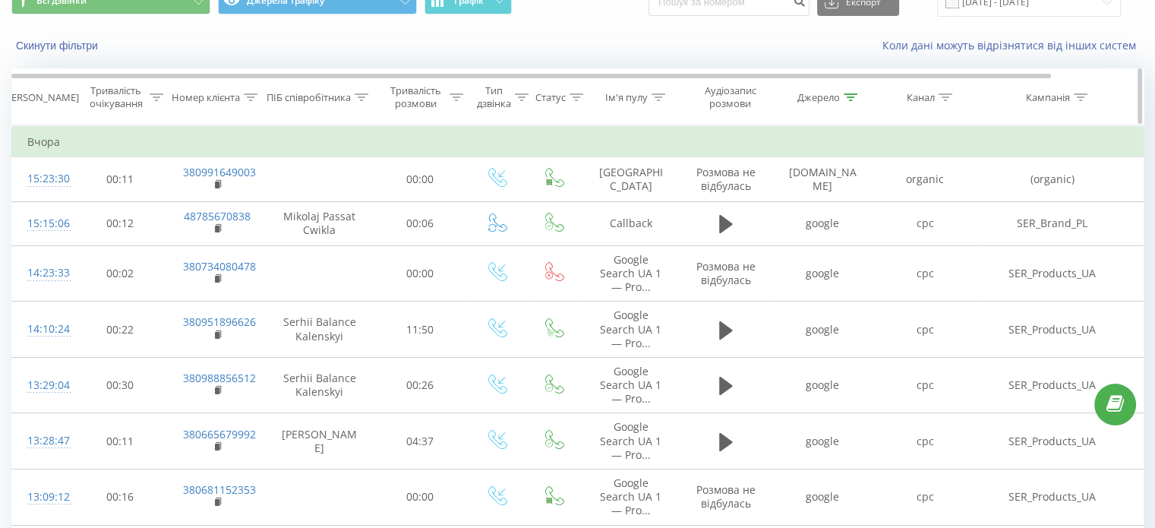
click at [1083, 93] on icon at bounding box center [1080, 97] width 14 height 8
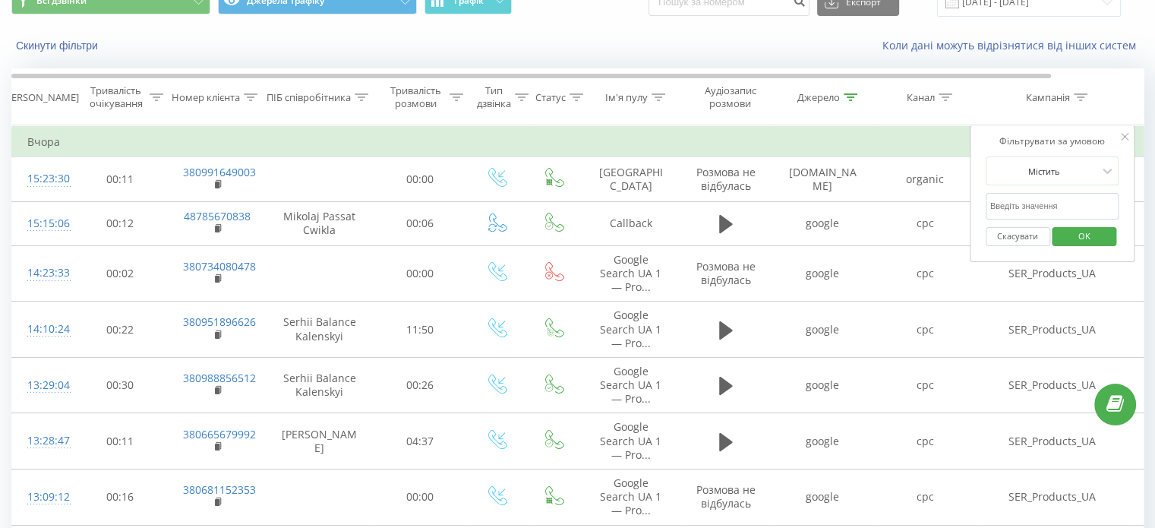
click at [1048, 203] on input "text" at bounding box center [1052, 206] width 134 height 27
paste input "SER_Products_UA"
type input "SER_Products_UA"
click at [1088, 239] on span "OK" at bounding box center [1084, 236] width 43 height 24
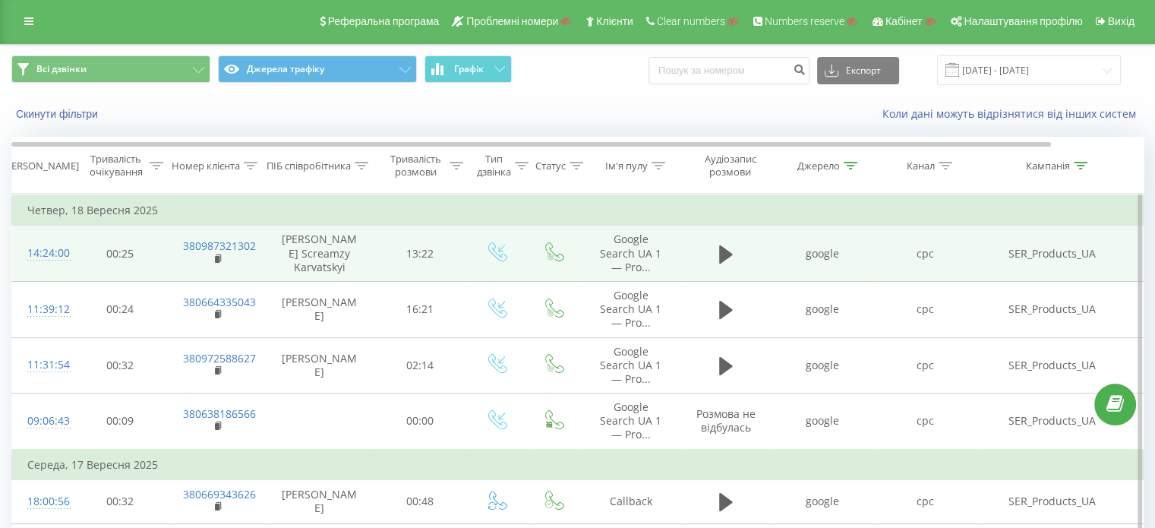
scroll to position [2, 0]
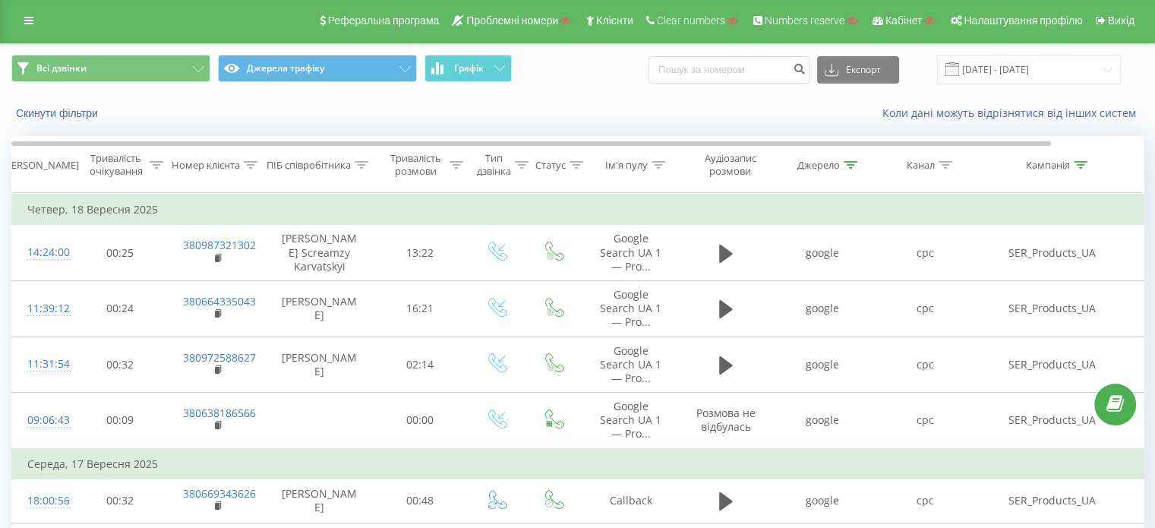
click at [33, 31] on div "Реферальна програма Проблемні номери Клієнти Clear numbers Numbers reserve Кабі…" at bounding box center [577, 21] width 1155 height 46
click at [29, 20] on icon at bounding box center [28, 20] width 9 height 11
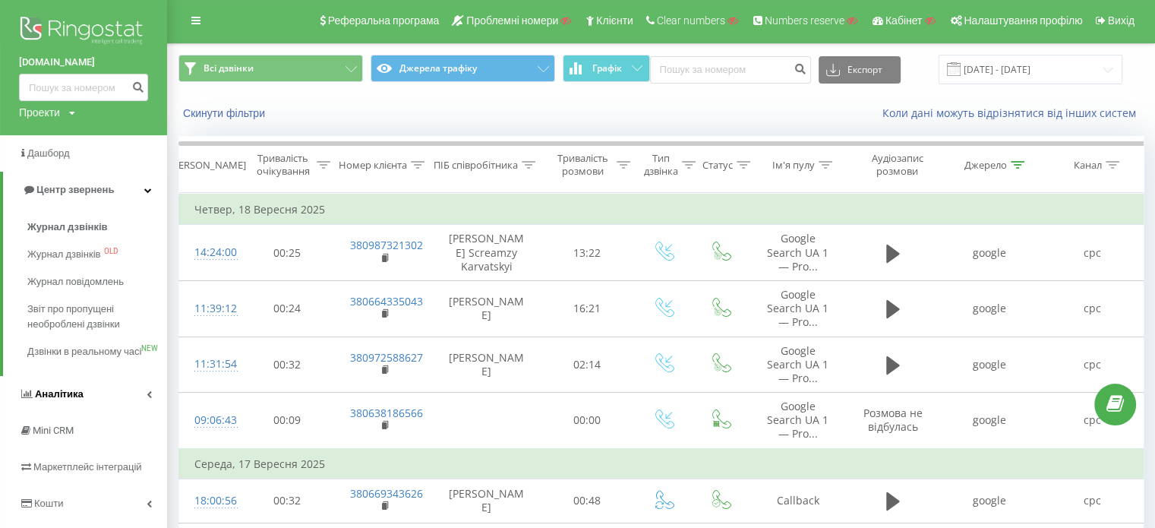
click at [75, 399] on span "Аналiтика" at bounding box center [59, 393] width 49 height 11
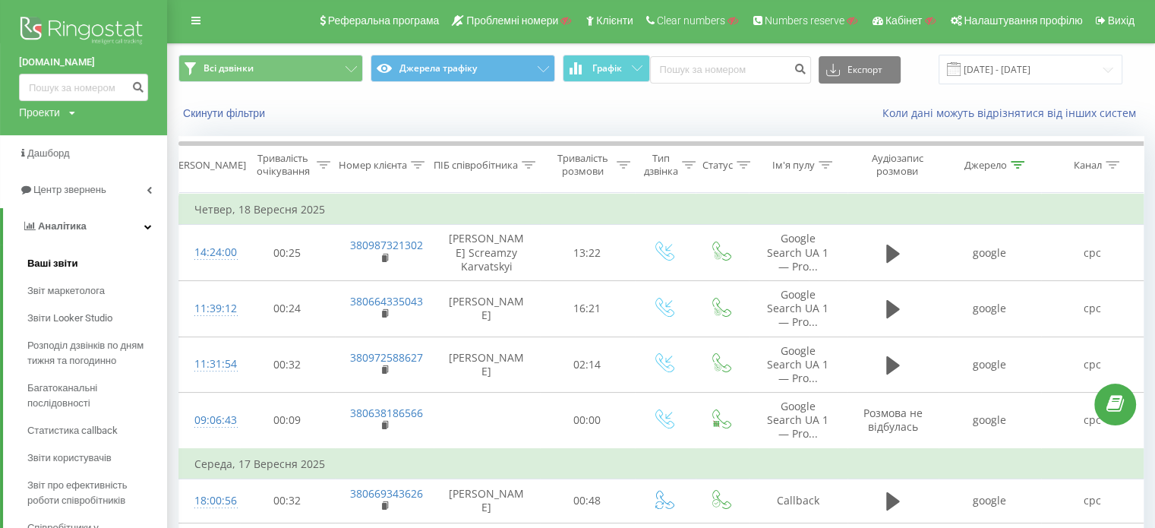
click at [61, 268] on span "Ваші звіти" at bounding box center [52, 263] width 51 height 15
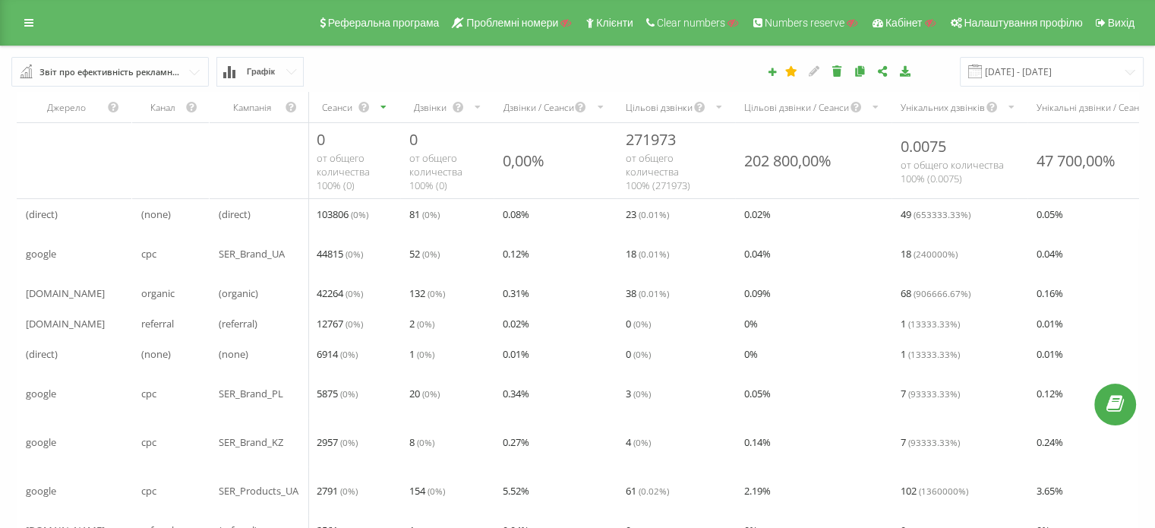
click at [34, 39] on div "Реферальна програма Проблемні номери Клієнти Clear numbers Numbers reserve Кабі…" at bounding box center [577, 23] width 1155 height 46
click at [26, 17] on icon at bounding box center [28, 22] width 9 height 11
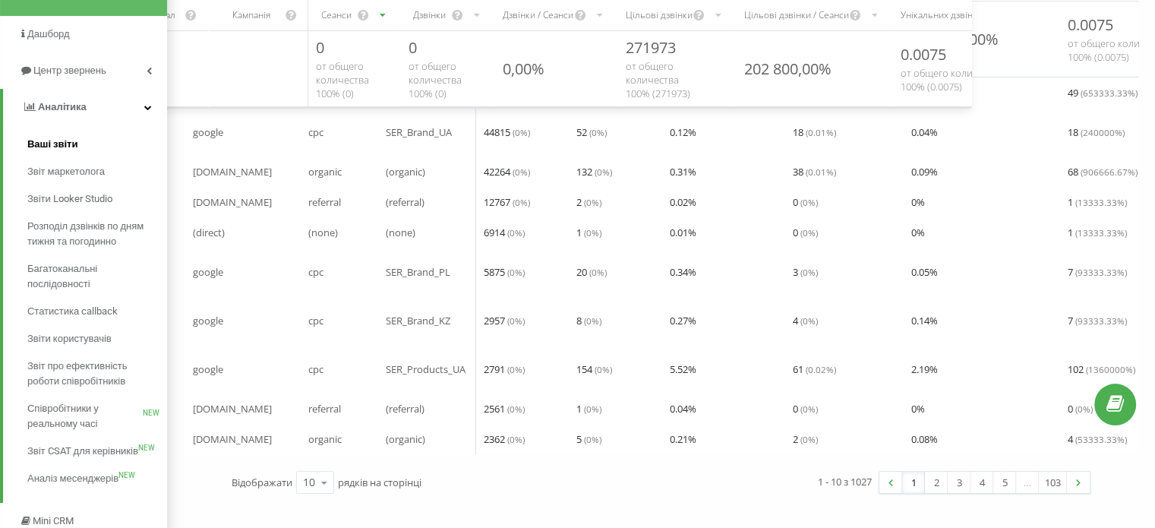
scroll to position [124, 0]
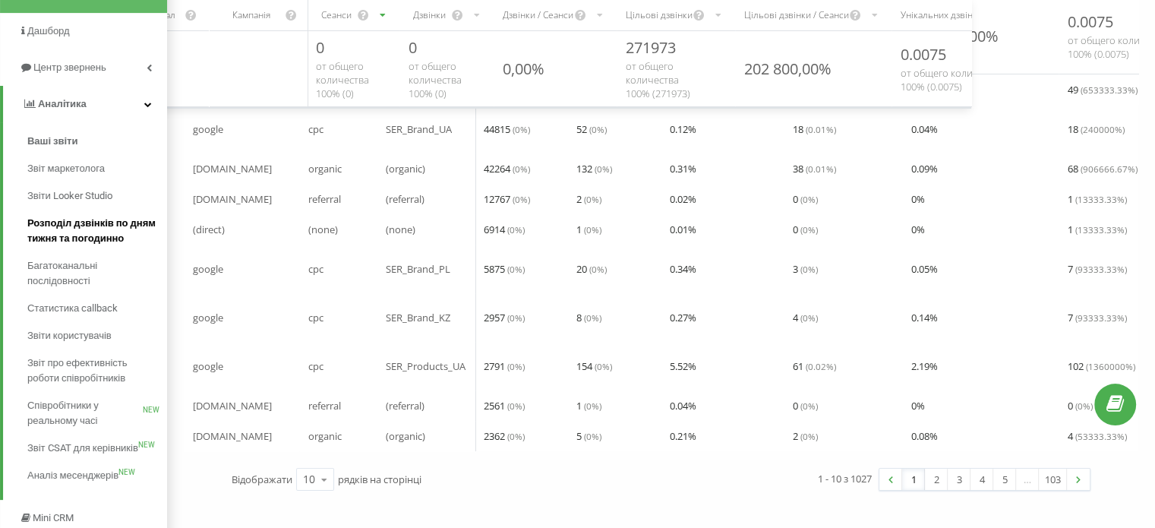
click at [97, 233] on span "Розподіл дзвінків по дням тижня та погодинно" at bounding box center [93, 231] width 132 height 30
